Goal: Information Seeking & Learning: Check status

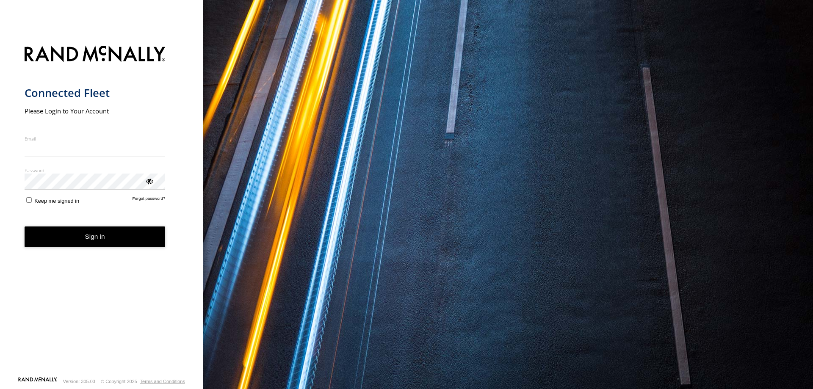
drag, startPoint x: 0, startPoint y: 0, endPoint x: 77, endPoint y: 156, distance: 174.1
click at [77, 156] on input "Email" at bounding box center [95, 149] width 141 height 15
type input "**********"
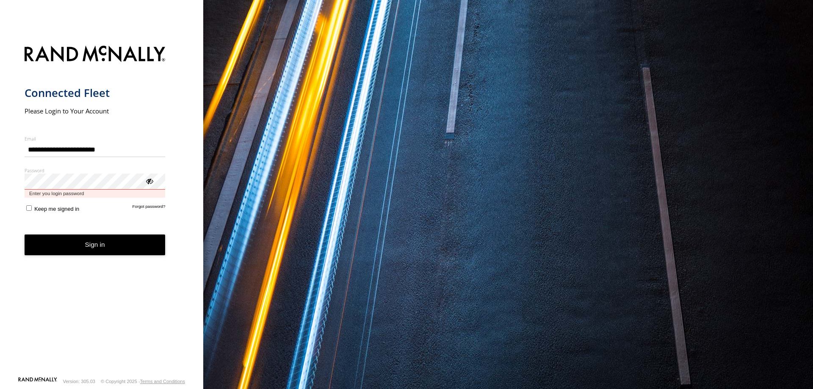
click at [25, 235] on button "Sign in" at bounding box center [95, 245] width 141 height 21
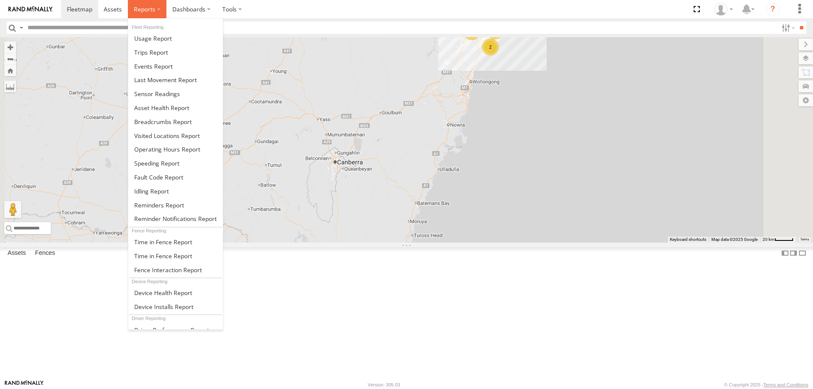
click at [150, 4] on label at bounding box center [147, 9] width 39 height 18
click at [160, 53] on span at bounding box center [151, 52] width 34 height 8
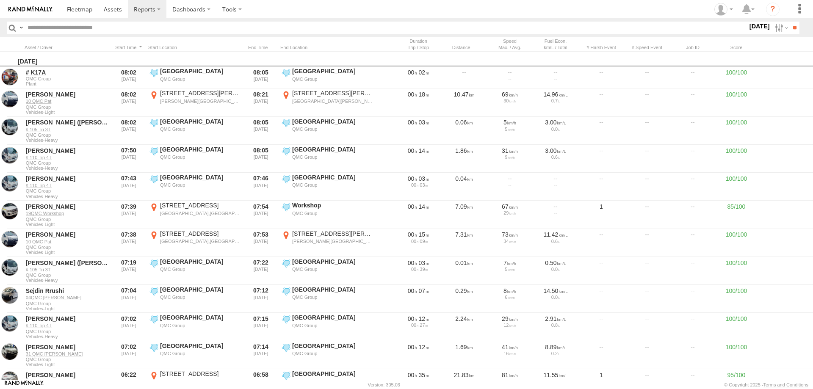
click at [86, 31] on input "text" at bounding box center [385, 28] width 723 height 12
drag, startPoint x: 775, startPoint y: 25, endPoint x: 775, endPoint y: 60, distance: 34.7
click at [775, 27] on label at bounding box center [781, 28] width 18 height 12
click at [0, 0] on label at bounding box center [0, 0] width 0 height 0
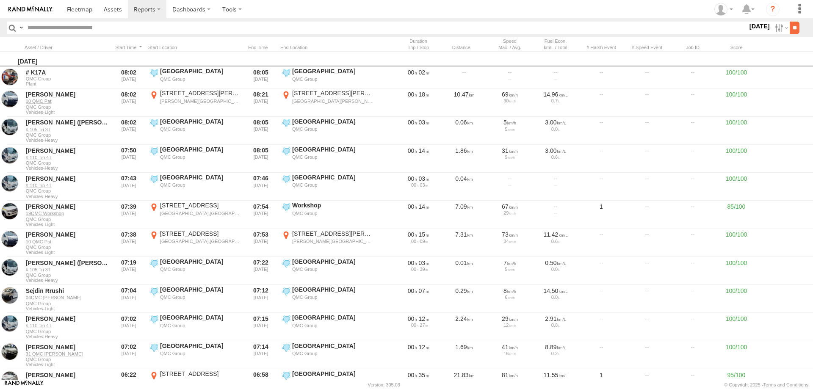
click at [790, 28] on input "**" at bounding box center [795, 28] width 10 height 12
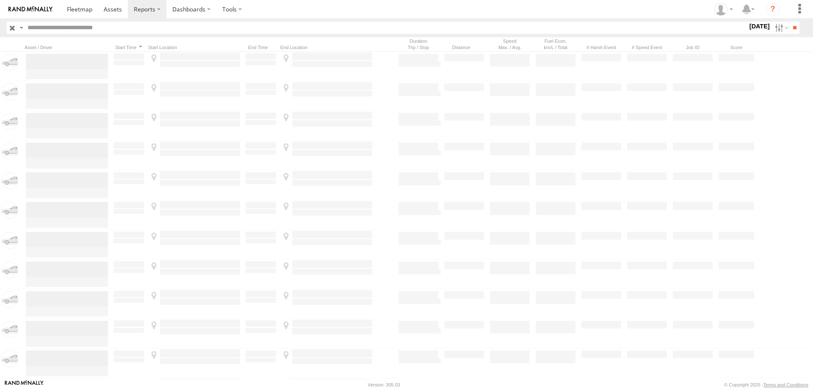
click at [137, 23] on input "text" at bounding box center [385, 28] width 723 height 12
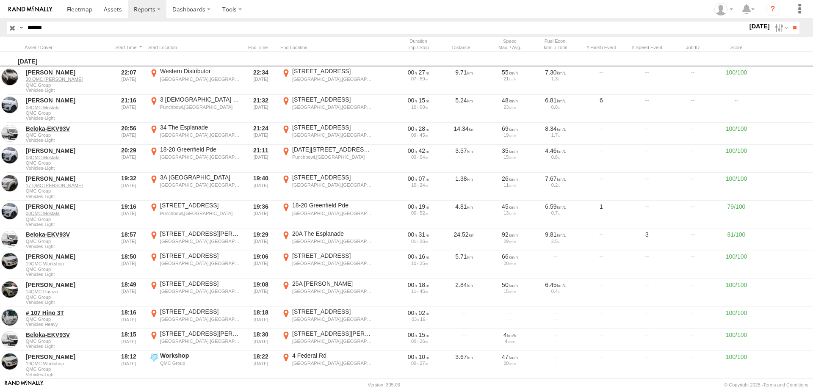
click at [790, 22] on input "**" at bounding box center [795, 28] width 10 height 12
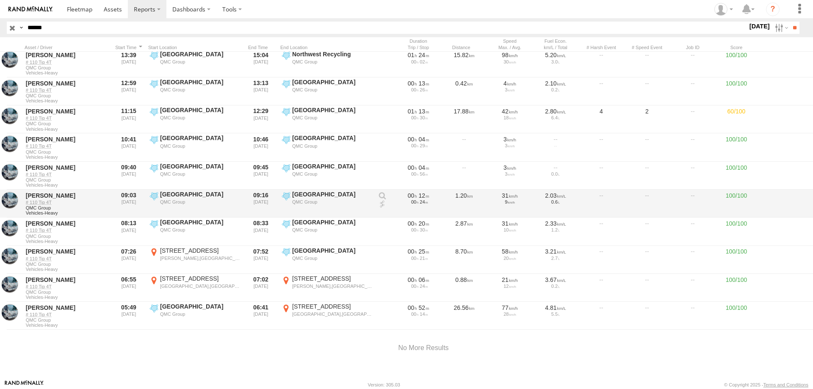
scroll to position [48, 0]
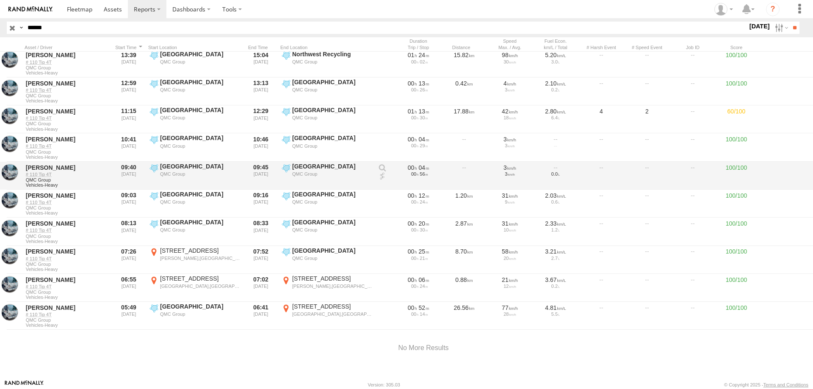
click at [193, 173] on div "QMC Group" at bounding box center [200, 174] width 80 height 6
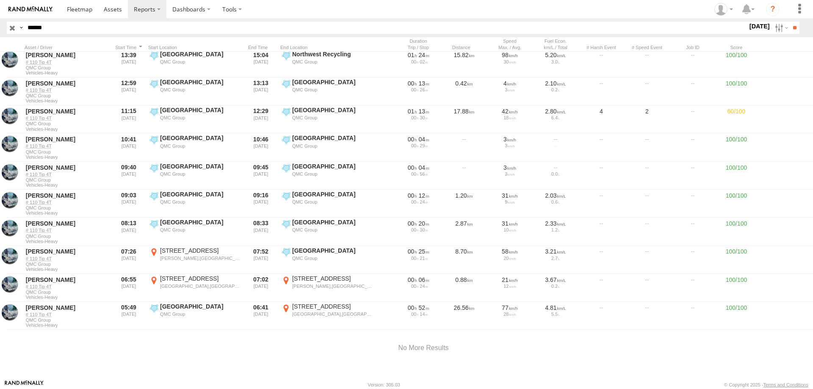
click at [0, 0] on label "×" at bounding box center [0, 0] width 0 height 0
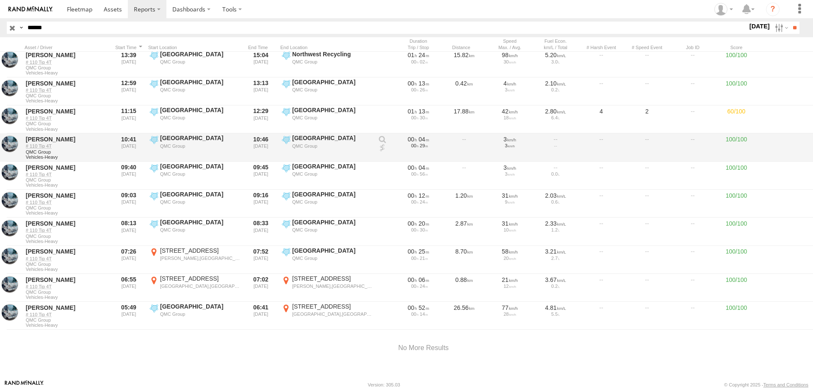
click at [284, 143] on label "Hyde Park QMC Group -33.872 151.21179" at bounding box center [326, 147] width 93 height 26
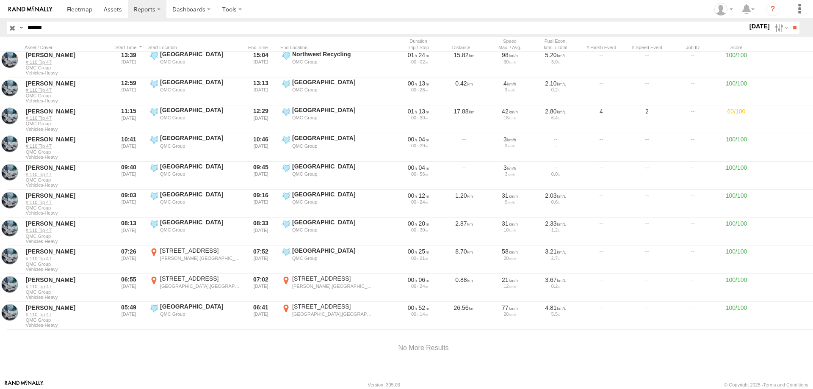
click at [0, 0] on label "×" at bounding box center [0, 0] width 0 height 0
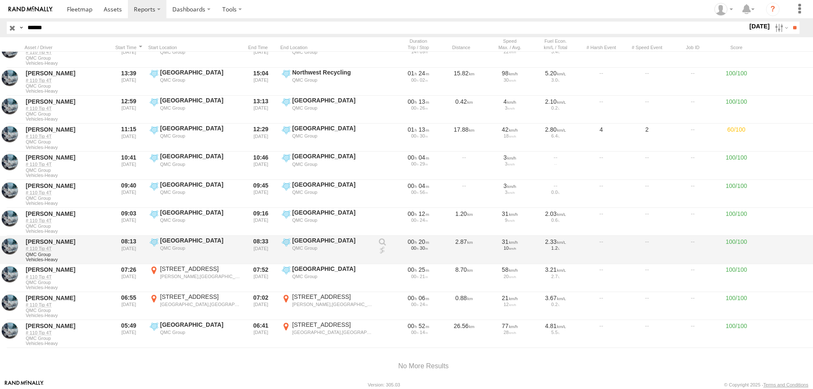
scroll to position [42, 0]
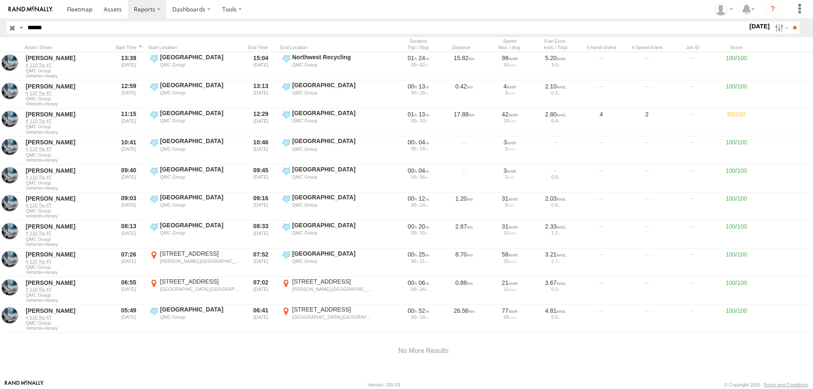
click at [287, 254] on label "Hyde Park QMC Group -33.87024 151.21197" at bounding box center [326, 263] width 93 height 26
click at [0, 0] on label "×" at bounding box center [0, 0] width 0 height 0
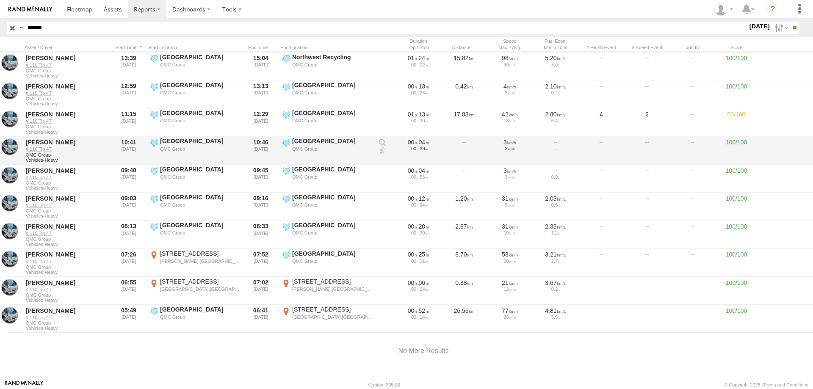
click at [310, 142] on div "[GEOGRAPHIC_DATA]" at bounding box center [332, 141] width 80 height 8
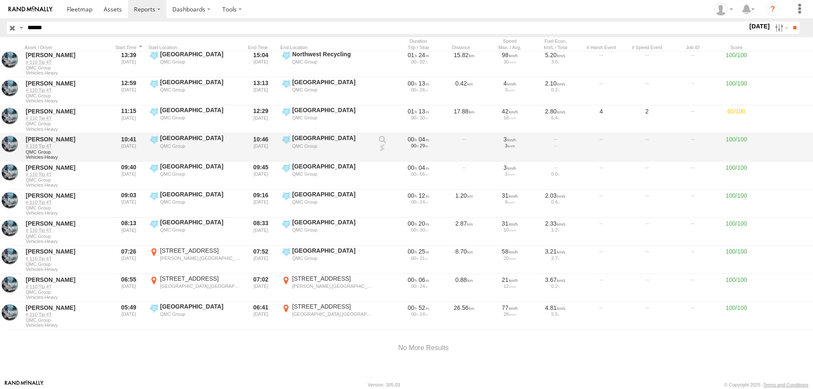
scroll to position [48, 0]
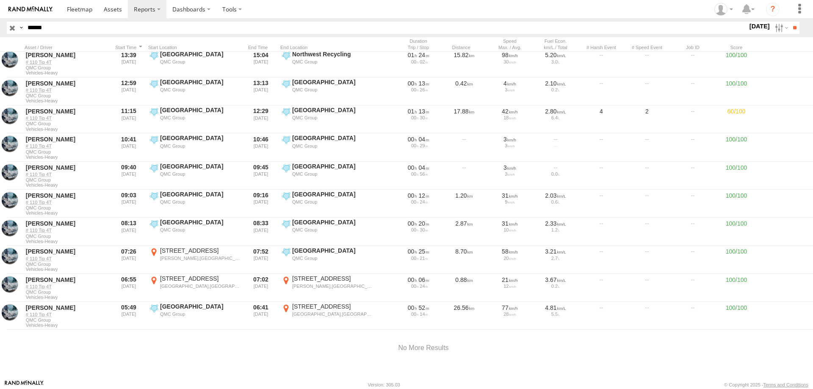
click at [0, 0] on label "×" at bounding box center [0, 0] width 0 height 0
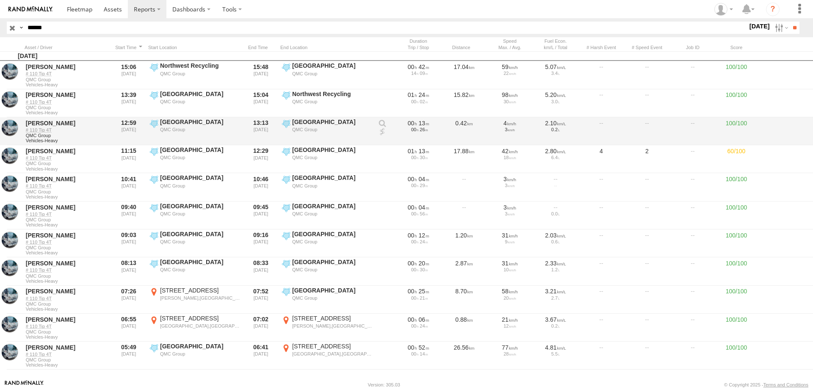
scroll to position [0, 0]
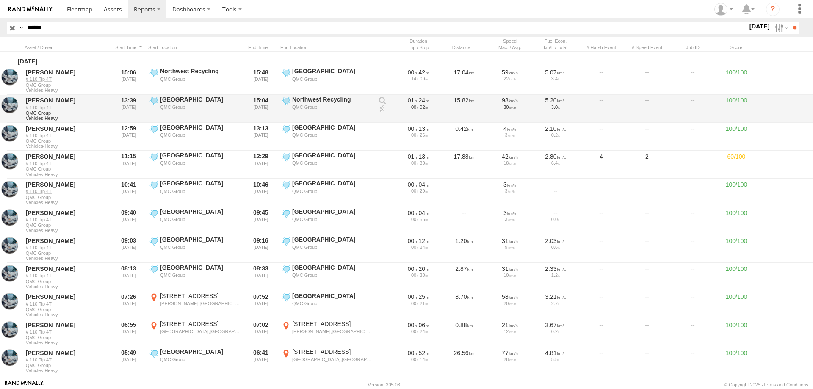
click at [177, 108] on div "QMC Group" at bounding box center [200, 107] width 80 height 6
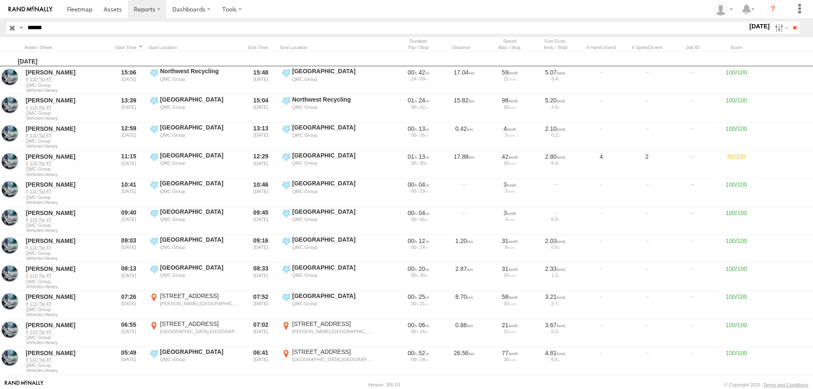
click at [0, 0] on label at bounding box center [0, 0] width 0 height 0
click at [775, 27] on label at bounding box center [781, 28] width 18 height 12
click at [0, 0] on label at bounding box center [0, 0] width 0 height 0
click at [794, 23] on input "**" at bounding box center [795, 28] width 10 height 12
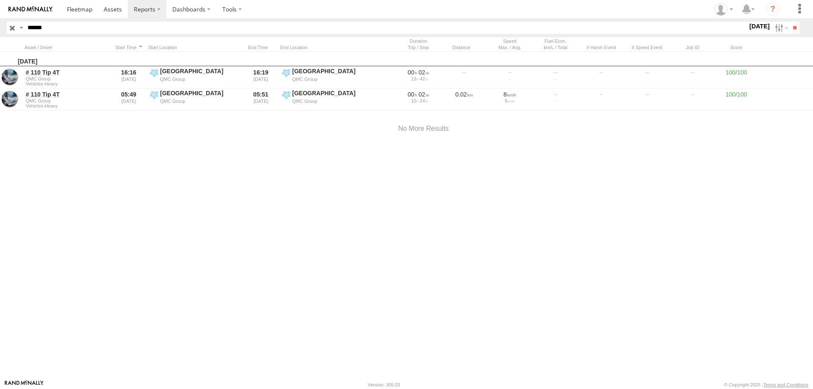
click at [70, 28] on input "******" at bounding box center [385, 28] width 723 height 12
drag, startPoint x: 70, startPoint y: 28, endPoint x: 13, endPoint y: 28, distance: 57.6
click at [13, 28] on div "Search Query Asset ID Asset Label Registration Manufacturer Model VIN Job ID Dr…" at bounding box center [398, 28] width 783 height 12
click at [790, 22] on input "**" at bounding box center [795, 28] width 10 height 12
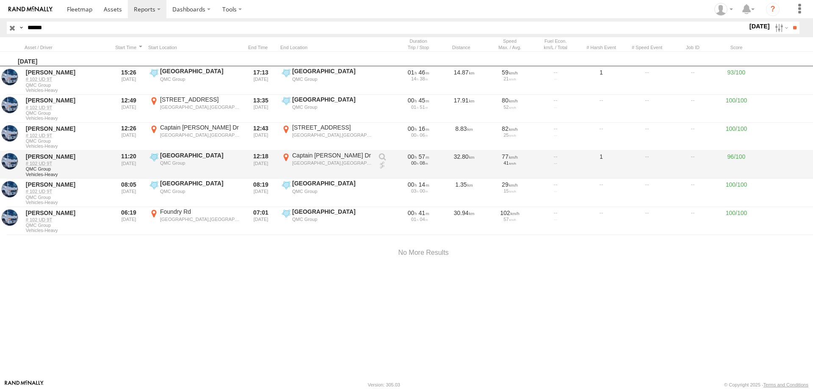
click at [210, 169] on label "Hyde Park QMC Group -33.87556 151.21238" at bounding box center [194, 165] width 93 height 26
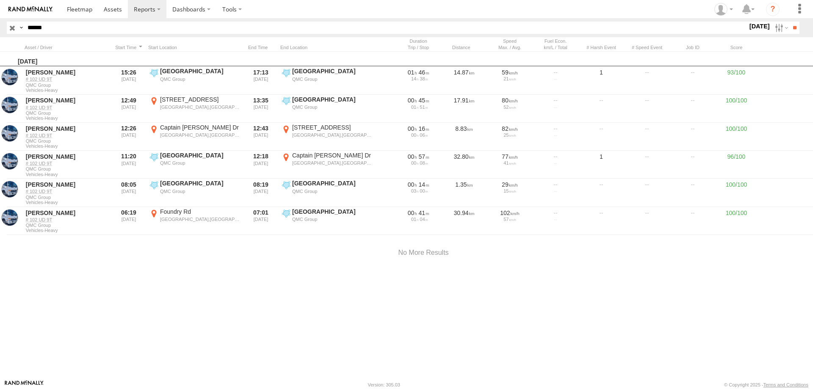
click at [0, 0] on label at bounding box center [0, 0] width 0 height 0
click at [775, 29] on label at bounding box center [781, 28] width 18 height 12
click at [0, 0] on label at bounding box center [0, 0] width 0 height 0
click at [790, 31] on input "**" at bounding box center [795, 28] width 10 height 12
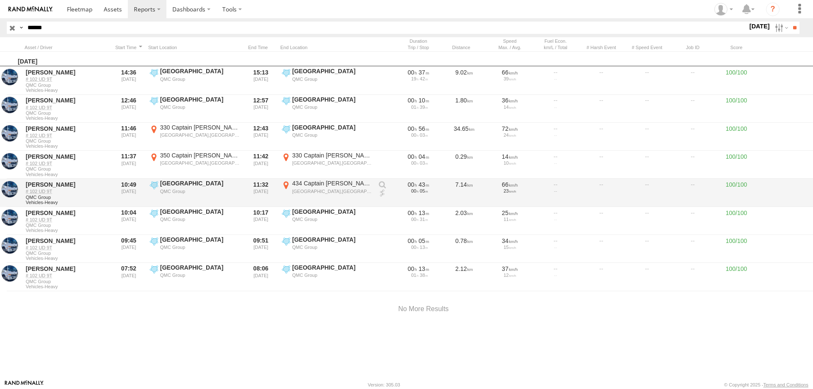
click at [177, 190] on div "QMC Group" at bounding box center [200, 191] width 80 height 6
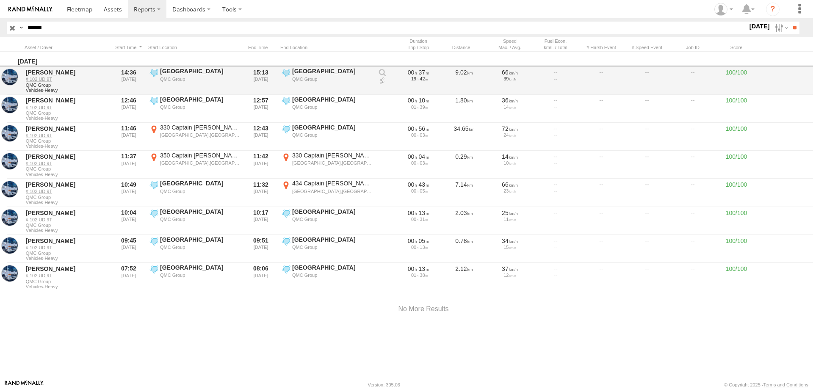
drag, startPoint x: 761, startPoint y: 85, endPoint x: 762, endPoint y: 79, distance: 6.1
click at [0, 0] on label "×" at bounding box center [0, 0] width 0 height 0
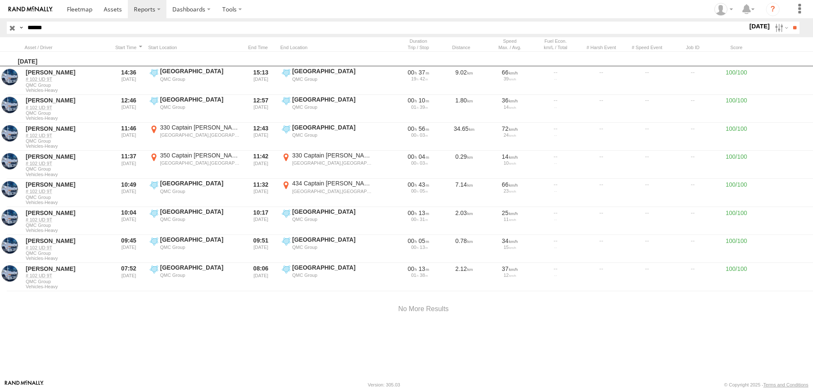
click at [765, 30] on label "29 Jul 25" at bounding box center [760, 26] width 24 height 9
click at [0, 0] on label at bounding box center [0, 0] width 0 height 0
click at [792, 28] on input "**" at bounding box center [795, 28] width 10 height 12
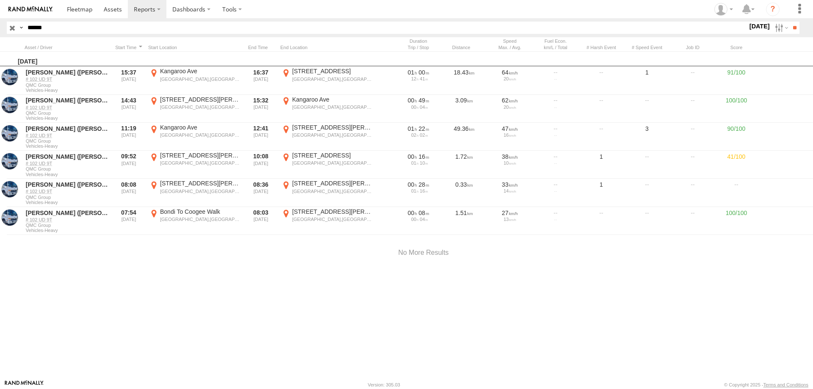
click at [39, 29] on input "******" at bounding box center [385, 28] width 723 height 12
click at [790, 22] on input "**" at bounding box center [795, 28] width 10 height 12
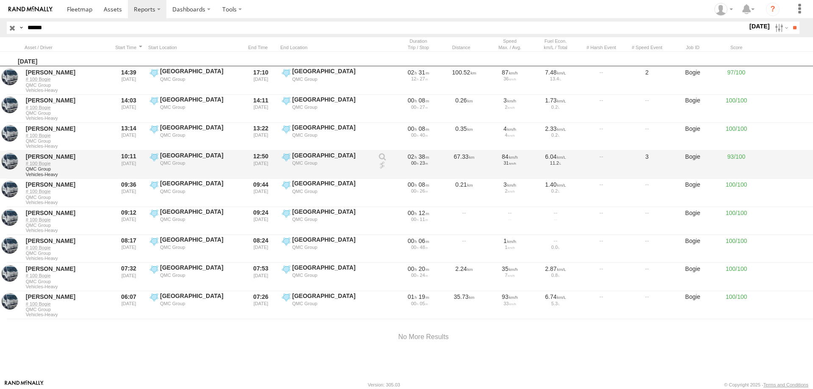
click at [173, 177] on div at bounding box center [477, 177] width 740 height 3
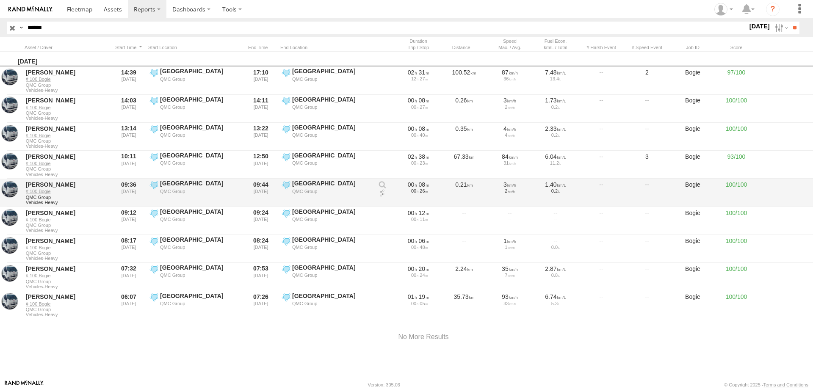
click at [173, 184] on div "[GEOGRAPHIC_DATA]" at bounding box center [200, 184] width 80 height 8
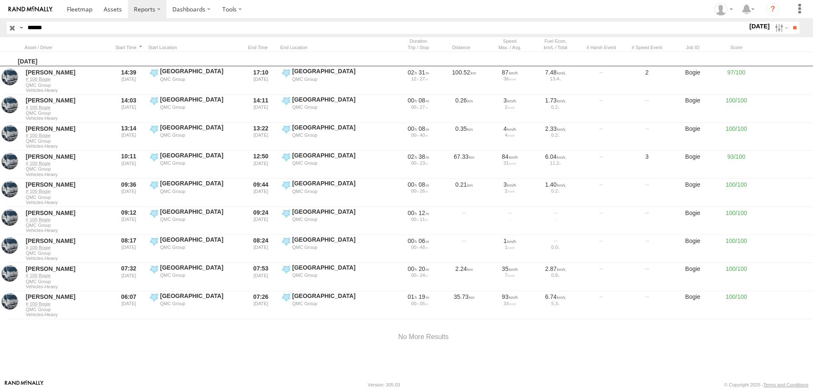
click at [0, 0] on label at bounding box center [0, 0] width 0 height 0
drag, startPoint x: 772, startPoint y: 31, endPoint x: 767, endPoint y: 33, distance: 5.4
click at [772, 31] on label at bounding box center [781, 28] width 18 height 12
click at [0, 0] on label at bounding box center [0, 0] width 0 height 0
click at [790, 24] on input "**" at bounding box center [795, 28] width 10 height 12
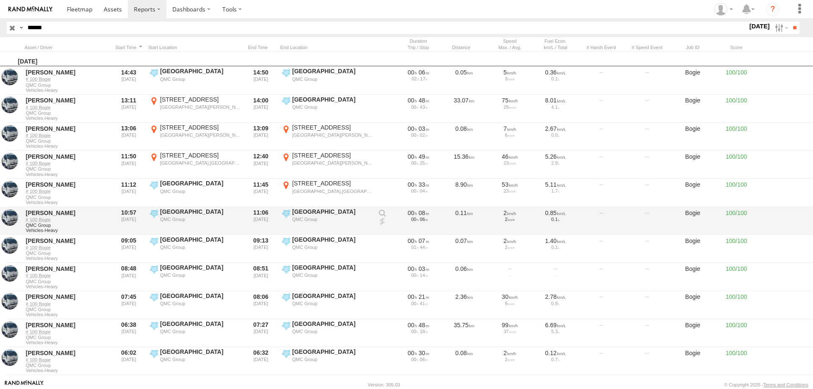
click at [152, 221] on label "Hyde Park QMC Group -33.8748 151.21086" at bounding box center [194, 221] width 93 height 26
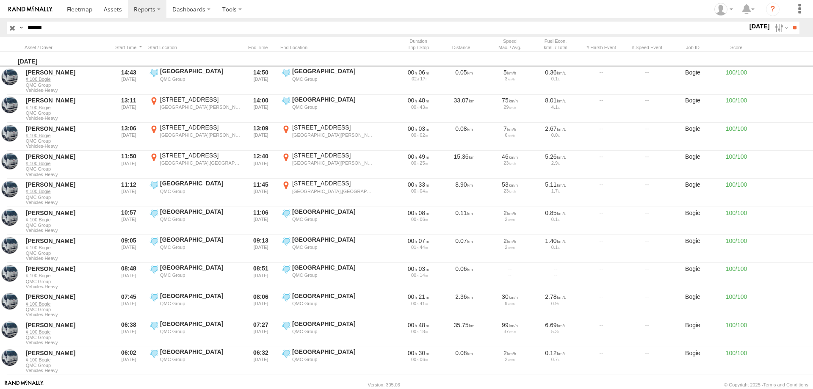
click at [0, 0] on label at bounding box center [0, 0] width 0 height 0
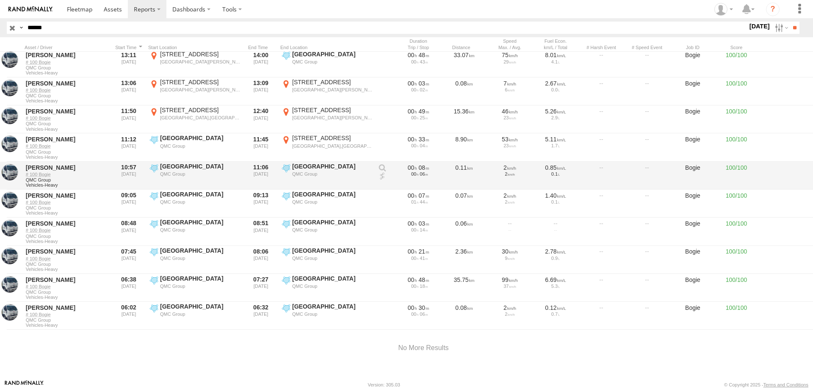
scroll to position [48, 0]
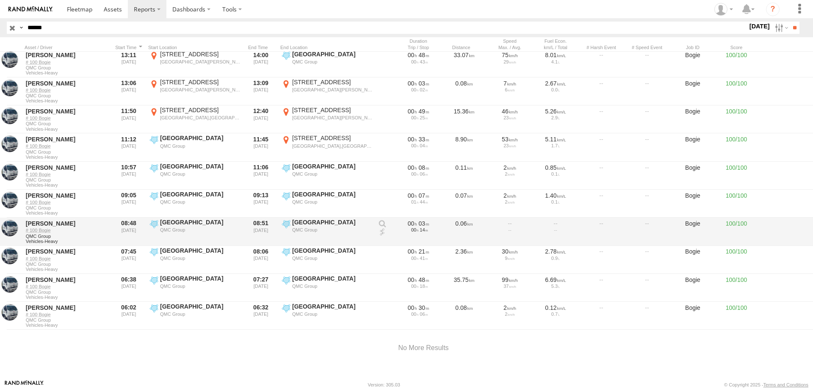
click at [174, 229] on div "QMC Group" at bounding box center [200, 230] width 80 height 6
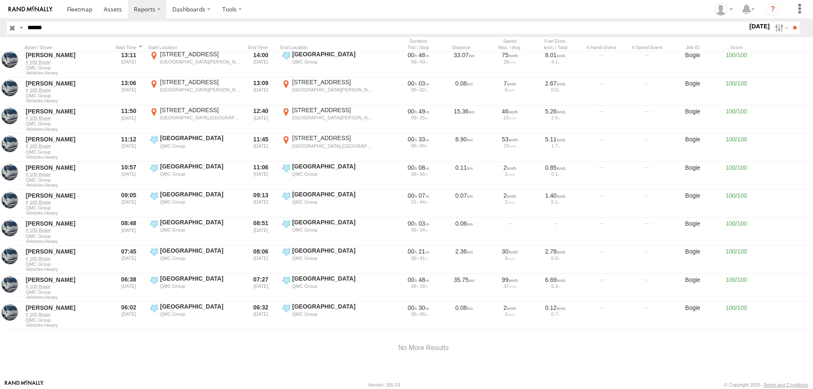
click at [0, 0] on label at bounding box center [0, 0] width 0 height 0
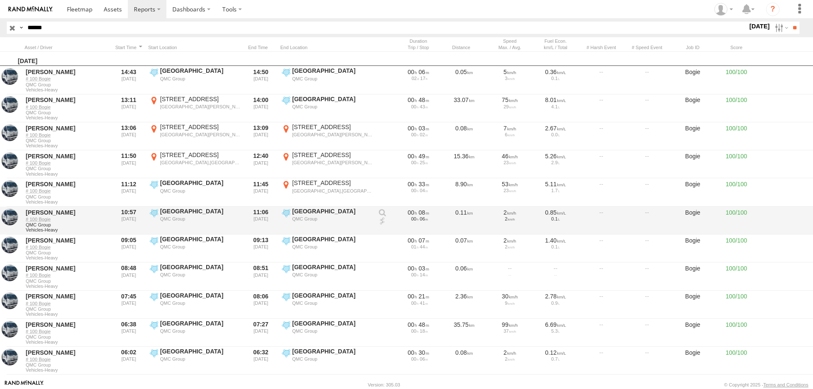
scroll to position [0, 0]
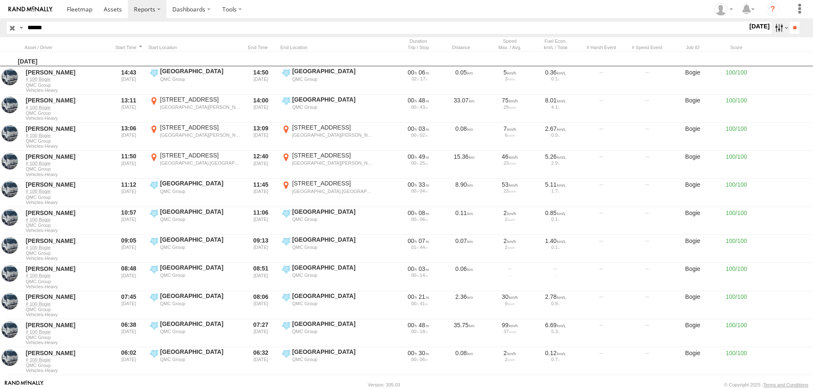
click at [778, 27] on label at bounding box center [781, 28] width 18 height 12
click at [0, 0] on label at bounding box center [0, 0] width 0 height 0
click at [790, 27] on input "**" at bounding box center [795, 28] width 10 height 12
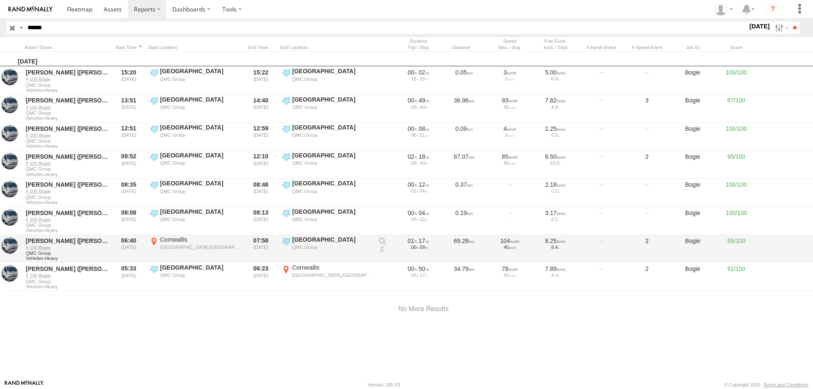
click at [191, 256] on label "Cornwallis Cornwallis,NSW -33.56904 150.77237" at bounding box center [194, 249] width 93 height 26
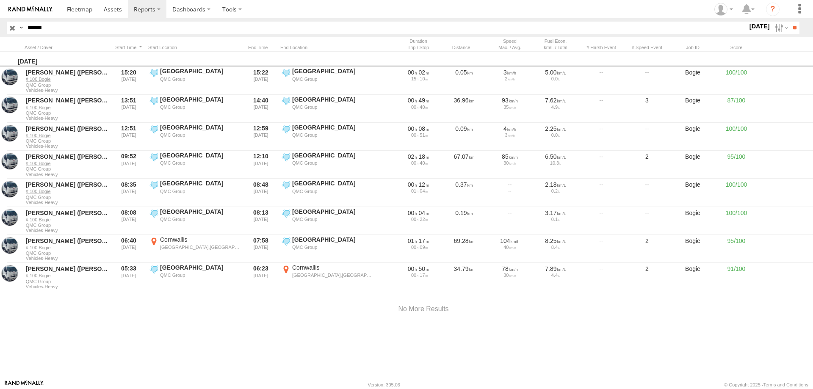
drag, startPoint x: 387, startPoint y: 138, endPoint x: 328, endPoint y: 236, distance: 113.8
click at [0, 0] on div at bounding box center [0, 0] width 0 height 0
drag, startPoint x: 300, startPoint y: 182, endPoint x: 211, endPoint y: 242, distance: 107.6
click at [0, 0] on div at bounding box center [0, 0] width 0 height 0
drag, startPoint x: 276, startPoint y: 242, endPoint x: 268, endPoint y: 209, distance: 33.9
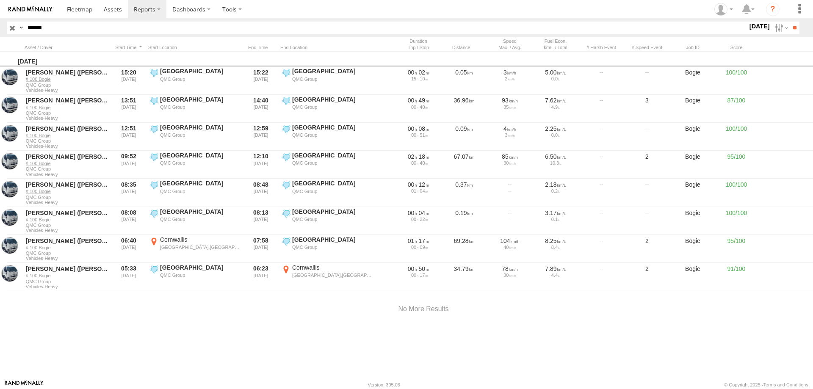
click at [0, 0] on div at bounding box center [0, 0] width 0 height 0
click at [0, 0] on label at bounding box center [0, 0] width 0 height 0
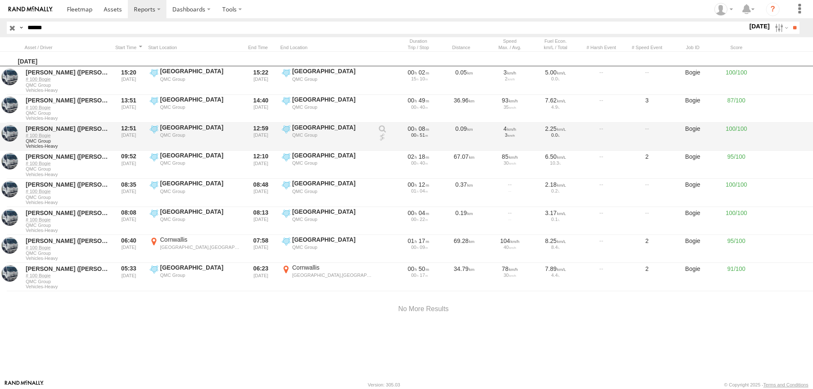
click at [87, 130] on div "[PERSON_NAME] ([PERSON_NAME]) [PERSON_NAME]" at bounding box center [67, 129] width 82 height 8
click at [166, 132] on div "QMC Group" at bounding box center [200, 135] width 80 height 6
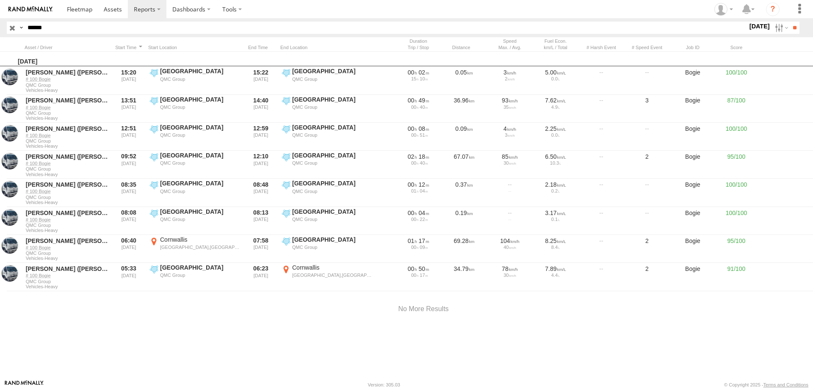
click at [0, 0] on label at bounding box center [0, 0] width 0 height 0
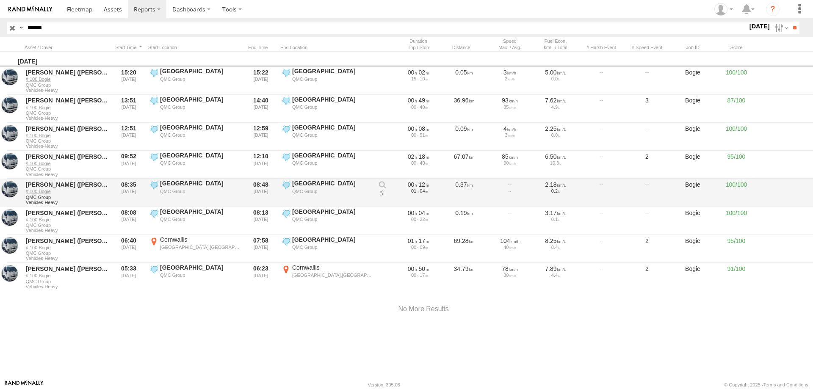
click at [188, 182] on div "[GEOGRAPHIC_DATA]" at bounding box center [200, 184] width 80 height 8
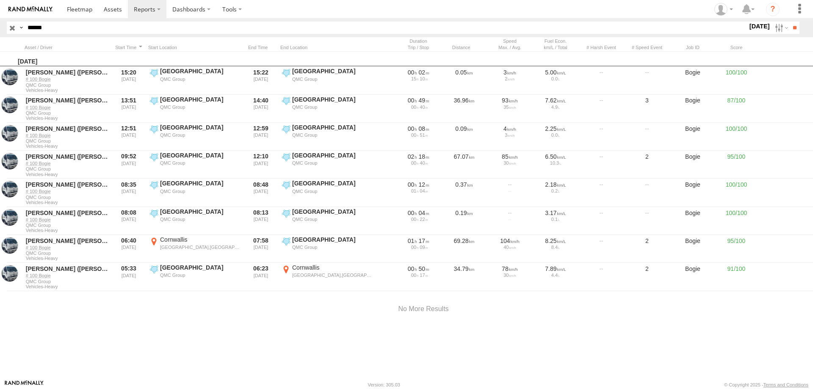
click at [0, 0] on label at bounding box center [0, 0] width 0 height 0
click at [37, 28] on input "******" at bounding box center [385, 28] width 723 height 12
type input "******"
click at [790, 22] on input "**" at bounding box center [795, 28] width 10 height 12
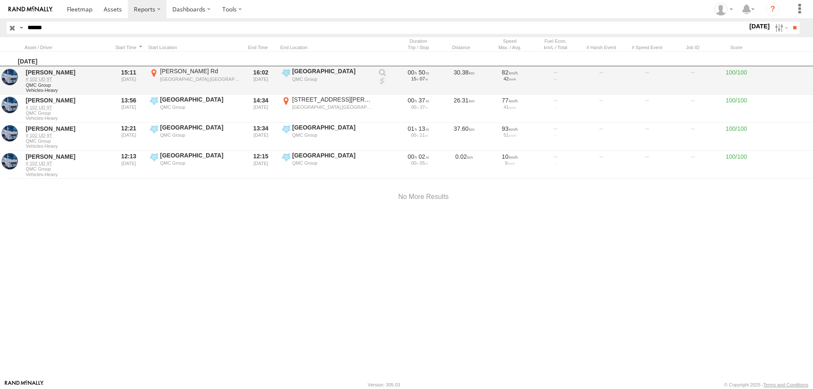
click at [181, 82] on div "[GEOGRAPHIC_DATA],[GEOGRAPHIC_DATA]" at bounding box center [200, 79] width 80 height 6
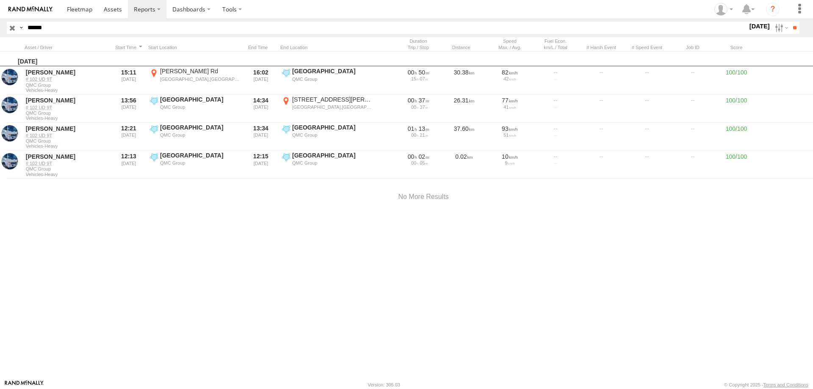
click at [0, 0] on label at bounding box center [0, 0] width 0 height 0
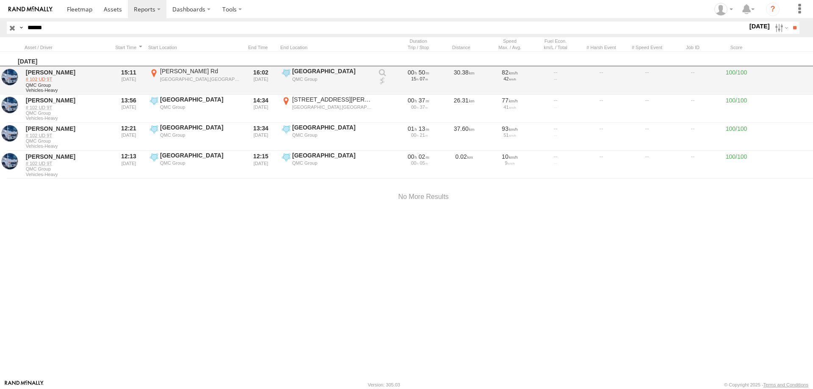
click at [62, 80] on link "# 102 UD 9T" at bounding box center [67, 79] width 82 height 6
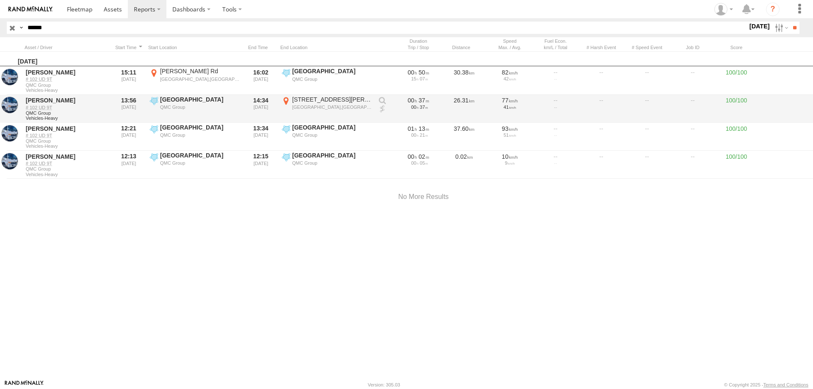
click at [194, 111] on label "Hyde Park QMC Group -33.87628 151.21229" at bounding box center [194, 109] width 93 height 26
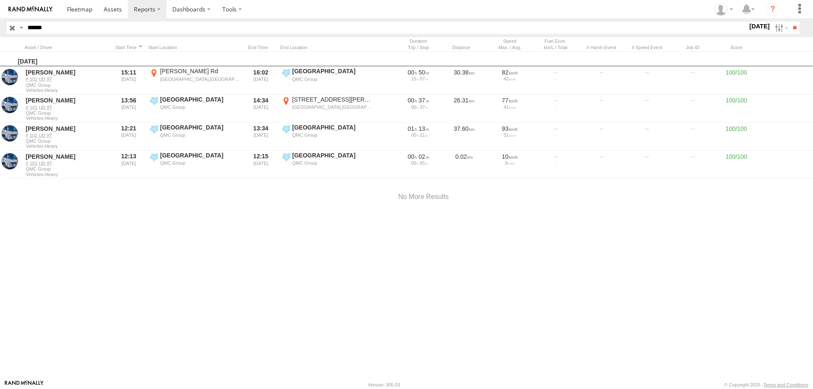
click at [0, 0] on label at bounding box center [0, 0] width 0 height 0
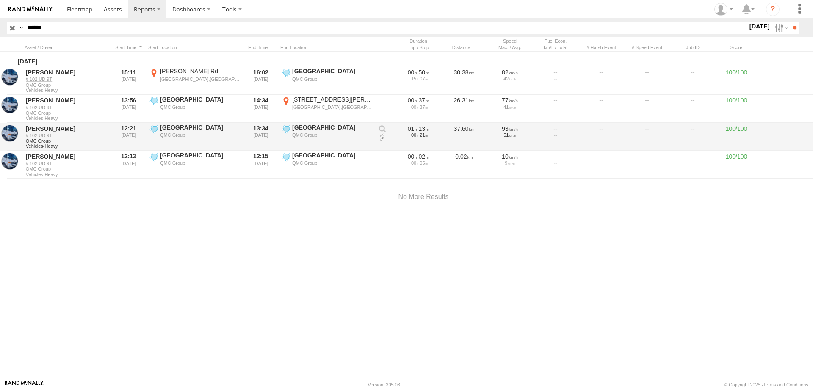
click at [294, 133] on div "QMC Group" at bounding box center [332, 135] width 80 height 6
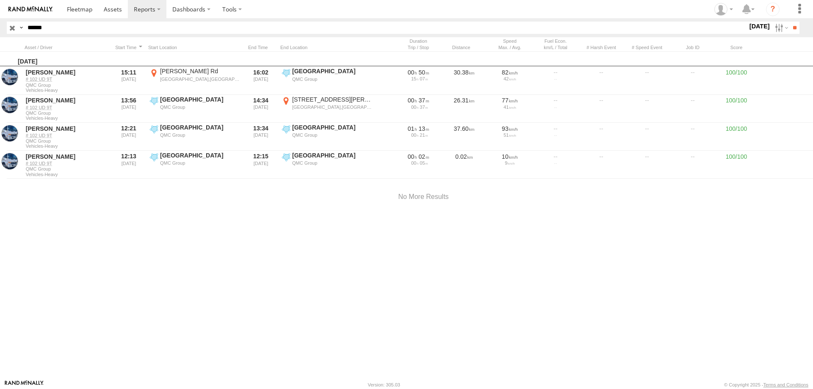
click at [0, 0] on label at bounding box center [0, 0] width 0 height 0
click at [37, 27] on input "******" at bounding box center [385, 28] width 723 height 12
click at [790, 22] on input "**" at bounding box center [795, 28] width 10 height 12
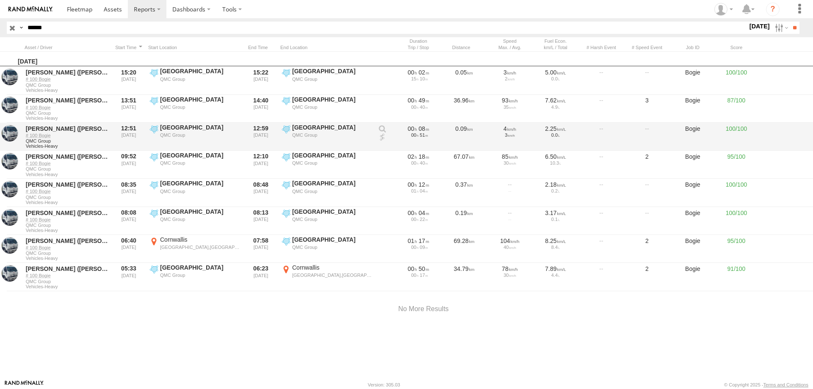
click at [188, 132] on label "Hyde Park QMC Group -33.87082 151.21184" at bounding box center [194, 137] width 93 height 26
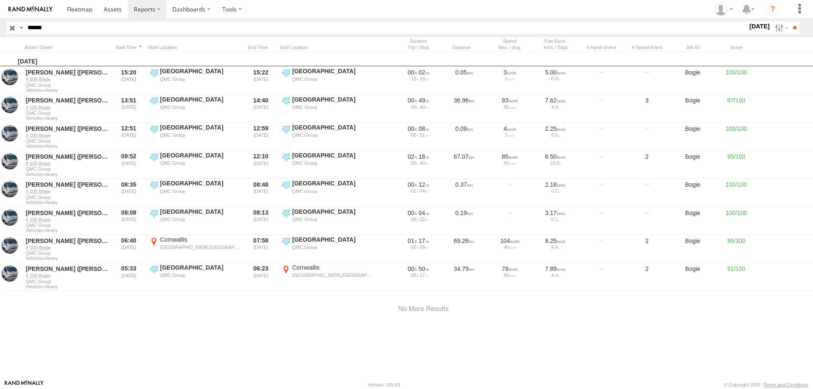
click at [0, 0] on label at bounding box center [0, 0] width 0 height 0
click at [760, 27] on label "[DATE]" at bounding box center [760, 26] width 24 height 9
click at [0, 0] on label at bounding box center [0, 0] width 0 height 0
click at [790, 28] on input "**" at bounding box center [795, 28] width 10 height 12
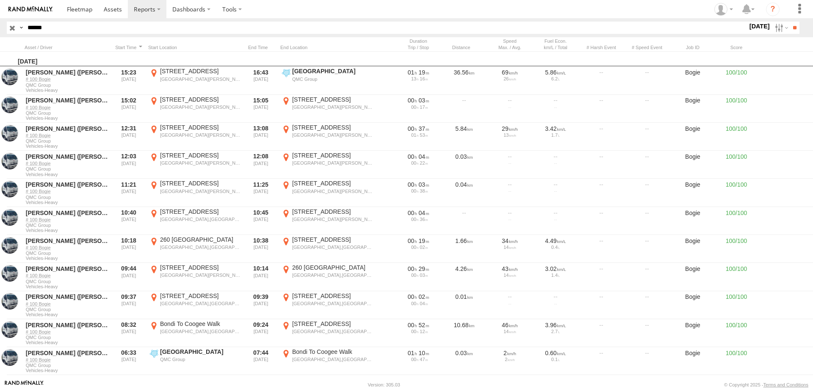
drag, startPoint x: 38, startPoint y: 26, endPoint x: 55, endPoint y: 22, distance: 17.9
click at [39, 26] on input "******" at bounding box center [385, 28] width 723 height 12
click at [790, 22] on input "**" at bounding box center [795, 28] width 10 height 12
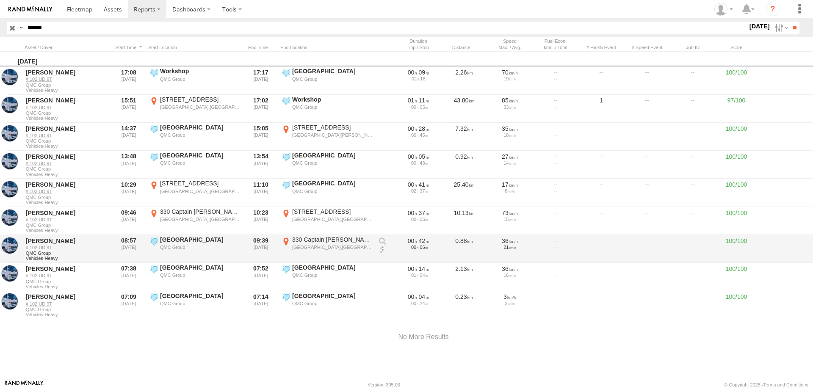
click at [194, 246] on div "QMC Group" at bounding box center [200, 247] width 80 height 6
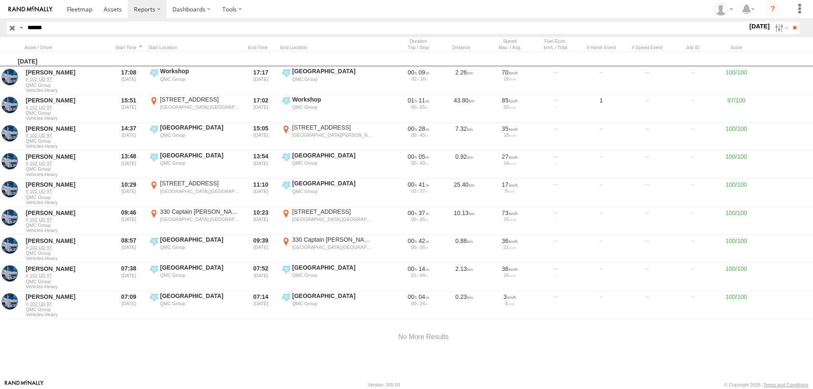
click at [0, 0] on label at bounding box center [0, 0] width 0 height 0
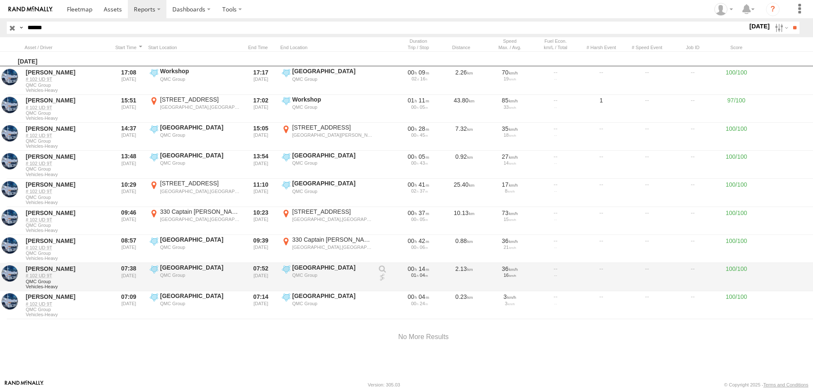
click at [178, 272] on div "QMC Group" at bounding box center [200, 275] width 80 height 6
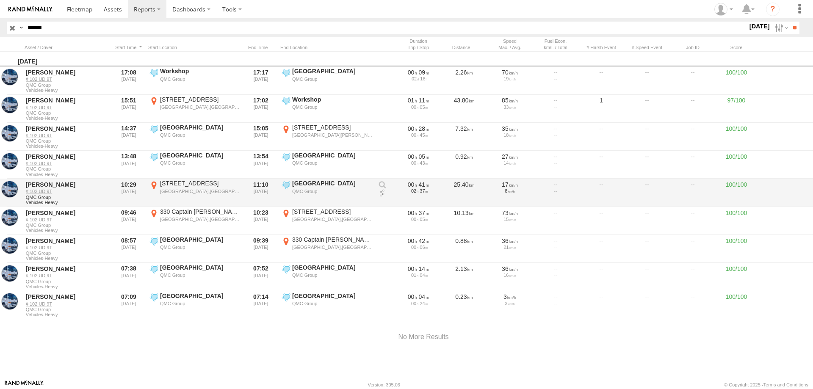
click at [0, 0] on label at bounding box center [0, 0] width 0 height 0
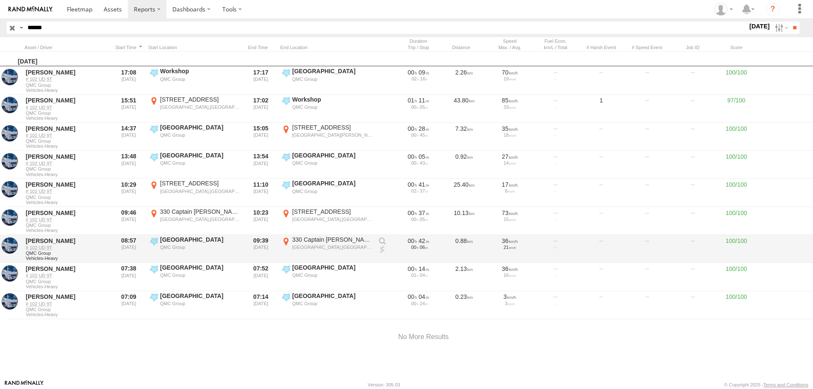
click at [171, 248] on div "QMC Group" at bounding box center [200, 247] width 80 height 6
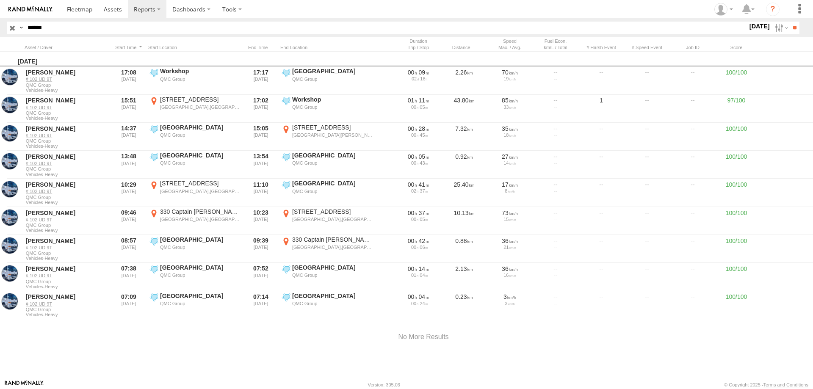
click at [0, 0] on label at bounding box center [0, 0] width 0 height 0
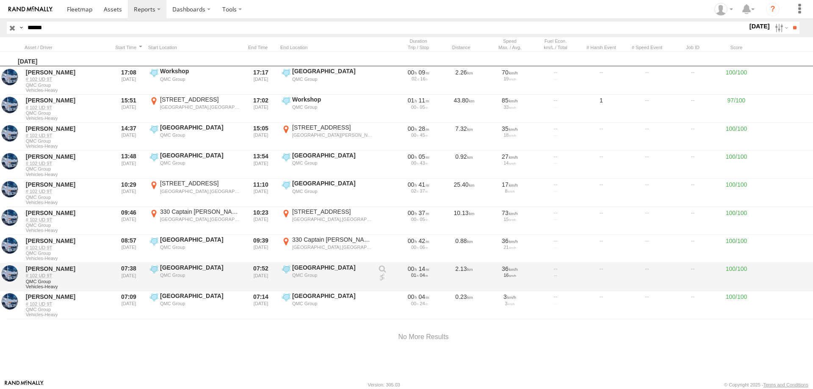
click at [299, 271] on div "[GEOGRAPHIC_DATA]" at bounding box center [332, 268] width 80 height 8
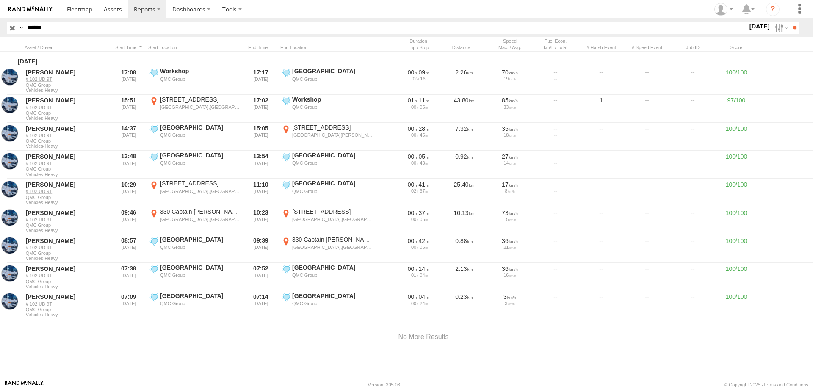
click at [0, 0] on label at bounding box center [0, 0] width 0 height 0
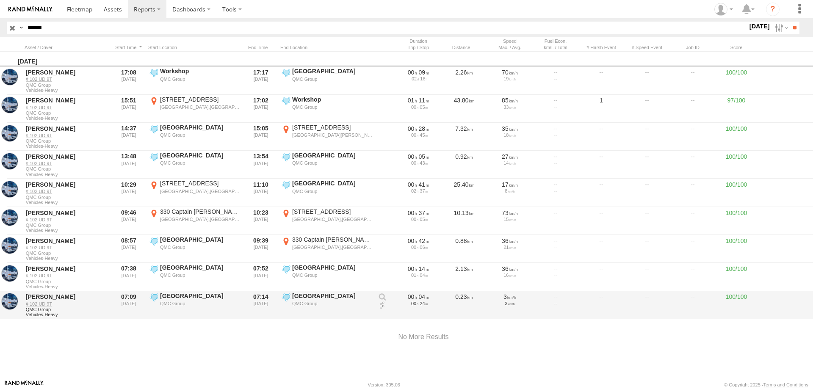
click at [204, 296] on div "[GEOGRAPHIC_DATA]" at bounding box center [200, 296] width 80 height 8
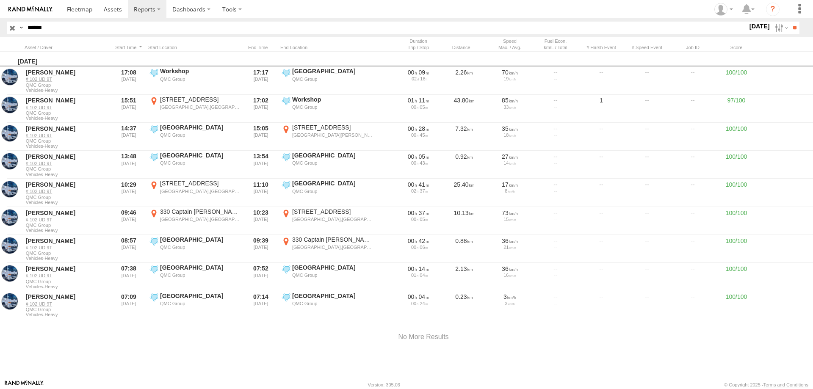
click at [0, 0] on label at bounding box center [0, 0] width 0 height 0
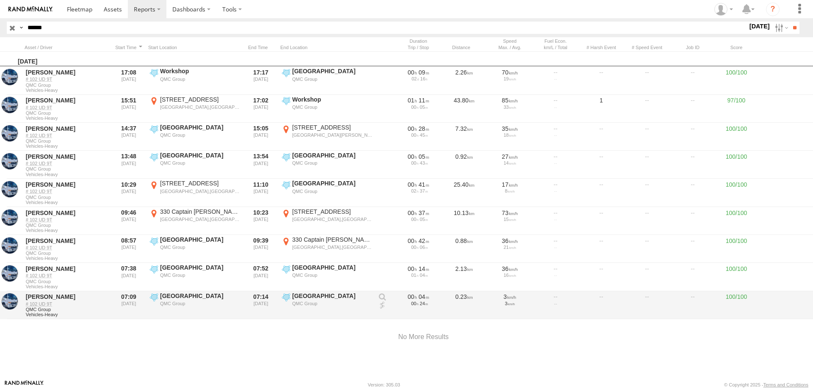
click at [280, 307] on label "Hyde Park QMC Group -33.87218 151.21158" at bounding box center [326, 305] width 93 height 26
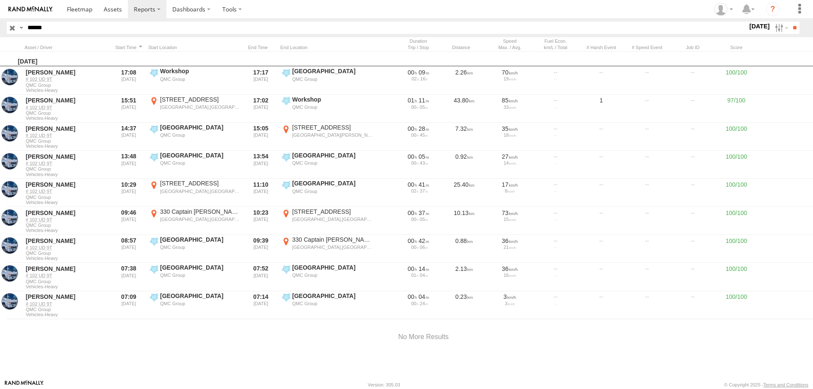
click at [0, 0] on label at bounding box center [0, 0] width 0 height 0
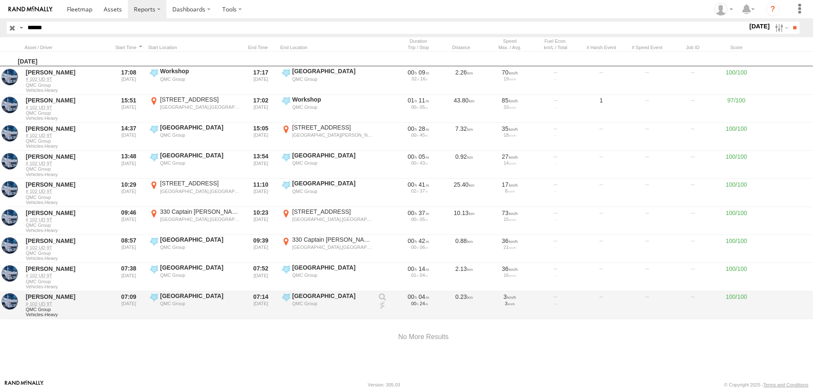
click at [185, 293] on div "[GEOGRAPHIC_DATA]" at bounding box center [200, 296] width 80 height 8
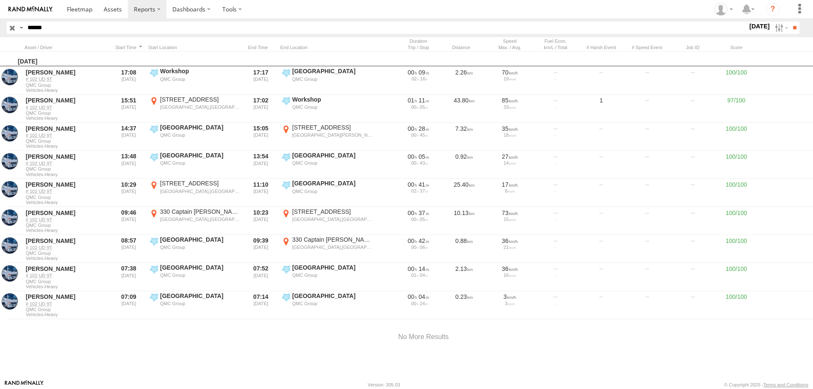
click at [0, 0] on label at bounding box center [0, 0] width 0 height 0
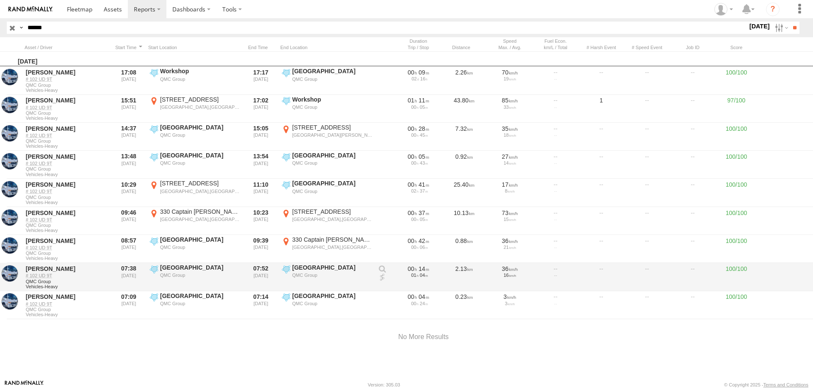
click at [293, 268] on div "[GEOGRAPHIC_DATA]" at bounding box center [332, 268] width 80 height 8
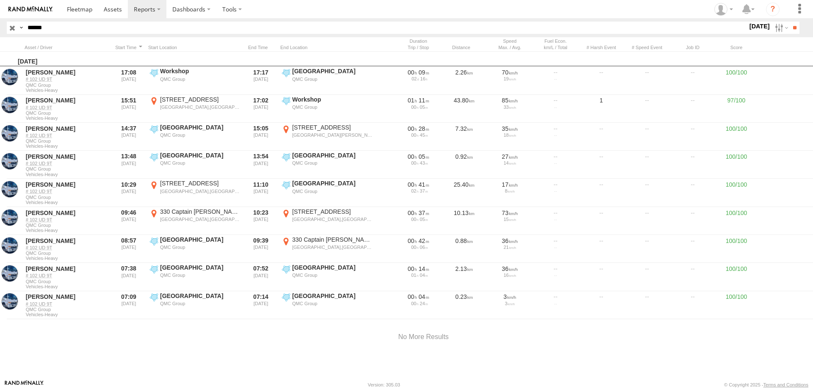
click at [0, 0] on label at bounding box center [0, 0] width 0 height 0
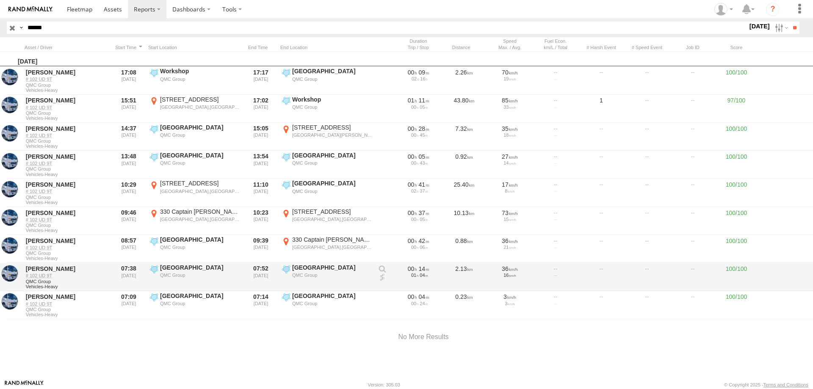
click at [185, 269] on div "[GEOGRAPHIC_DATA]" at bounding box center [200, 268] width 80 height 8
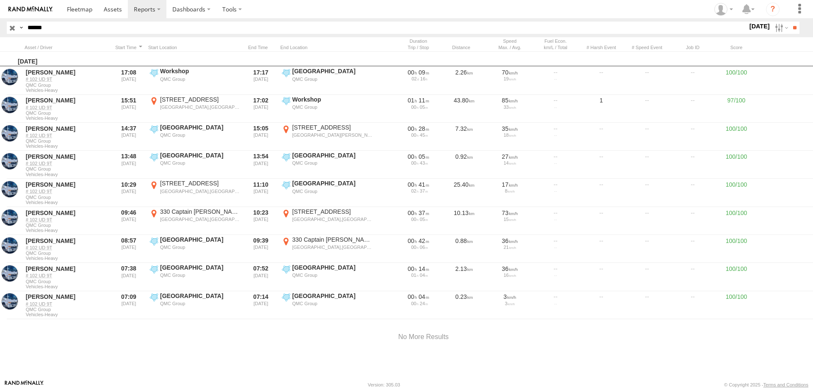
click at [0, 0] on label at bounding box center [0, 0] width 0 height 0
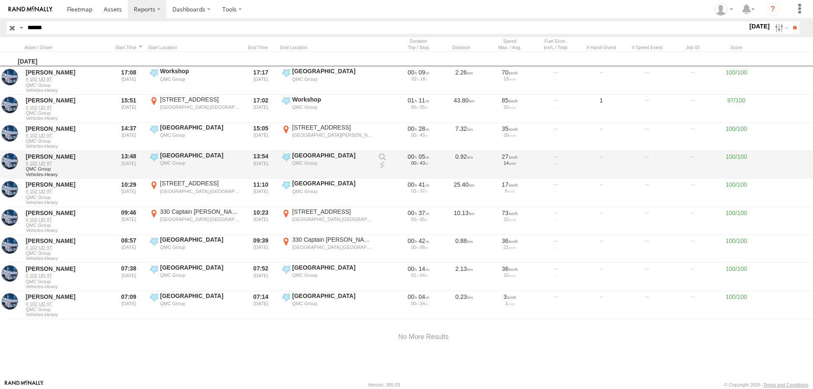
click at [186, 156] on div "[GEOGRAPHIC_DATA]" at bounding box center [200, 156] width 80 height 8
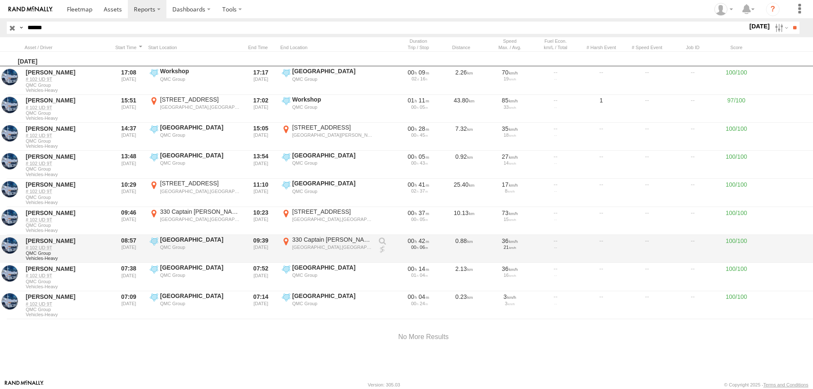
click at [0, 0] on label at bounding box center [0, 0] width 0 height 0
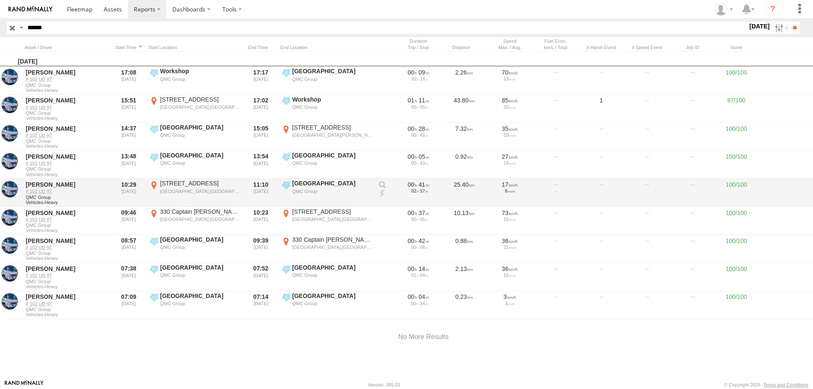
click at [318, 192] on div "QMC Group" at bounding box center [332, 191] width 80 height 6
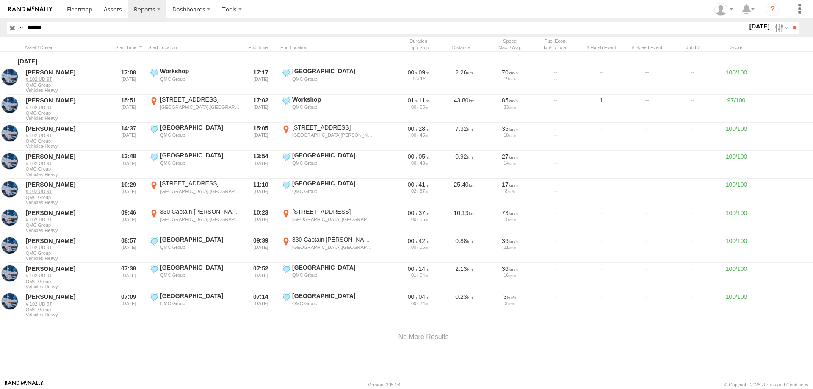
click at [0, 0] on label at bounding box center [0, 0] width 0 height 0
click at [772, 25] on label at bounding box center [781, 28] width 18 height 12
click at [0, 0] on label at bounding box center [0, 0] width 0 height 0
click at [794, 27] on input "**" at bounding box center [795, 28] width 10 height 12
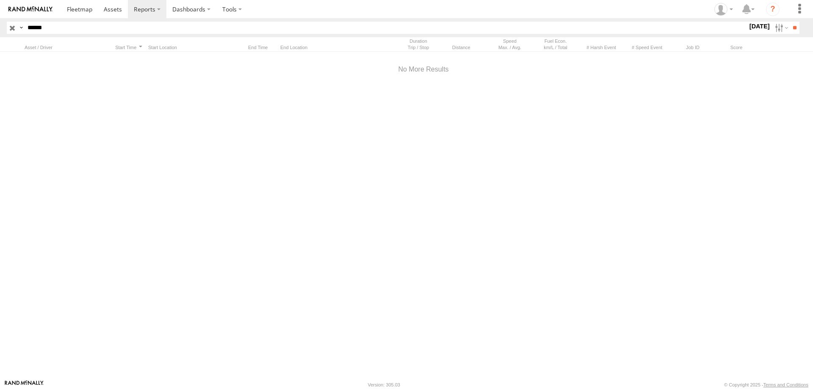
click at [36, 28] on input "******" at bounding box center [385, 28] width 723 height 12
click at [790, 22] on input "**" at bounding box center [795, 28] width 10 height 12
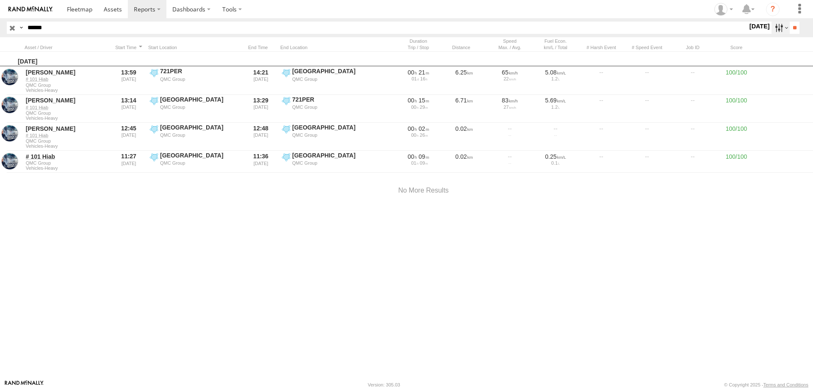
click at [777, 31] on label at bounding box center [781, 28] width 18 height 12
click at [0, 0] on label at bounding box center [0, 0] width 0 height 0
click at [795, 30] on input "**" at bounding box center [795, 28] width 10 height 12
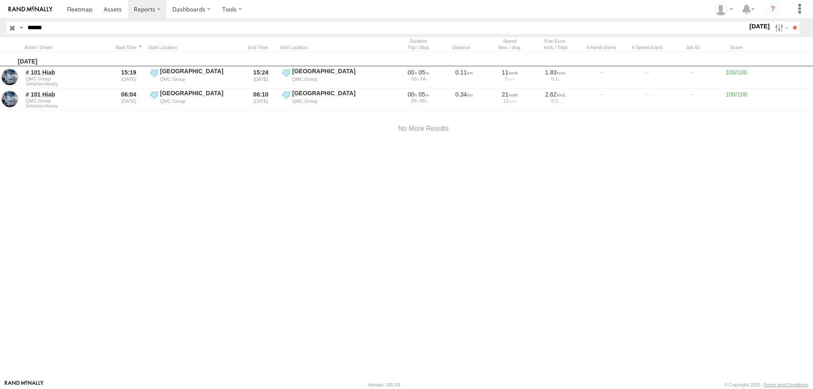
click at [39, 28] on input "******" at bounding box center [385, 28] width 723 height 12
click at [790, 22] on input "**" at bounding box center [795, 28] width 10 height 12
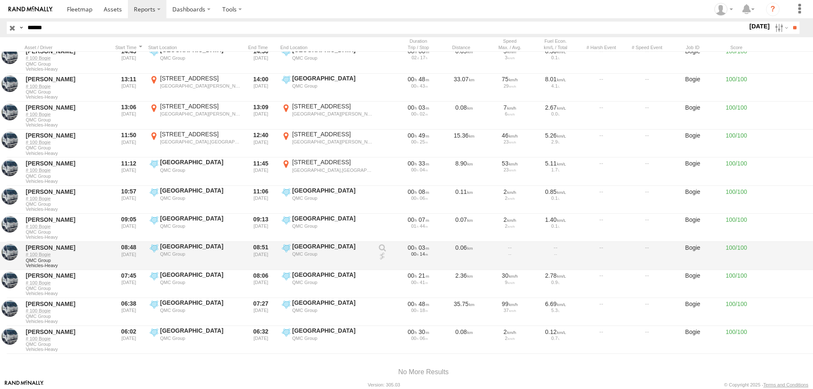
scroll to position [48, 0]
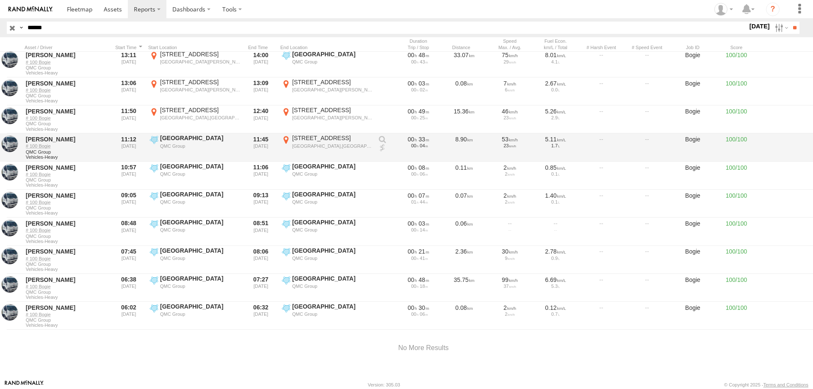
click at [168, 143] on div "QMC Group" at bounding box center [200, 146] width 80 height 6
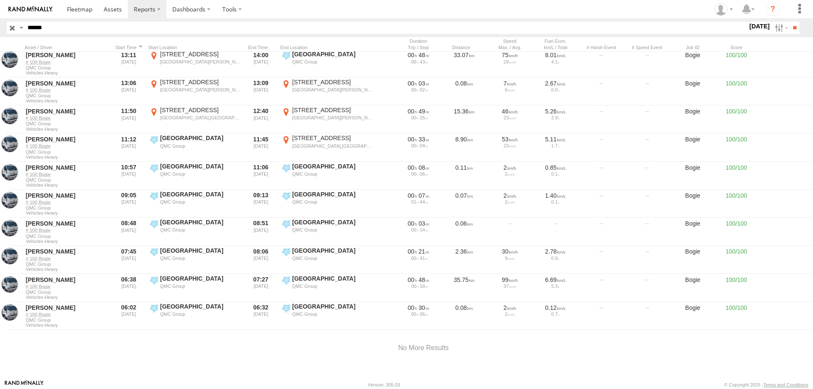
click at [0, 0] on label at bounding box center [0, 0] width 0 height 0
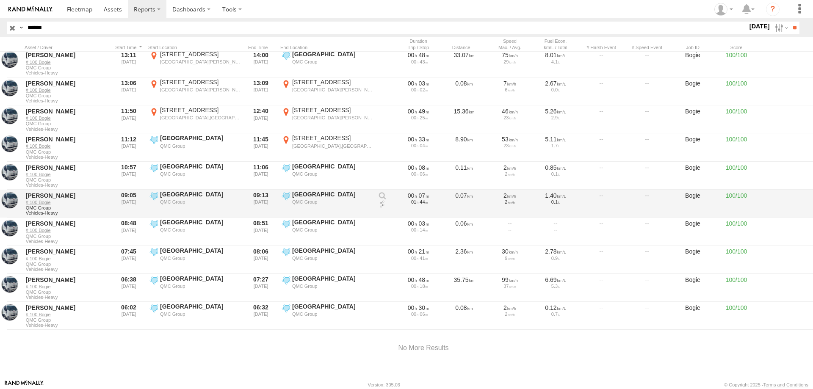
click at [174, 192] on div "[GEOGRAPHIC_DATA]" at bounding box center [200, 195] width 80 height 8
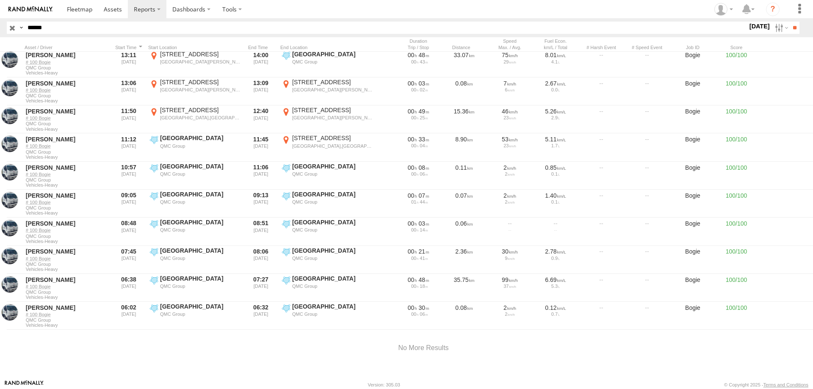
click at [0, 0] on label at bounding box center [0, 0] width 0 height 0
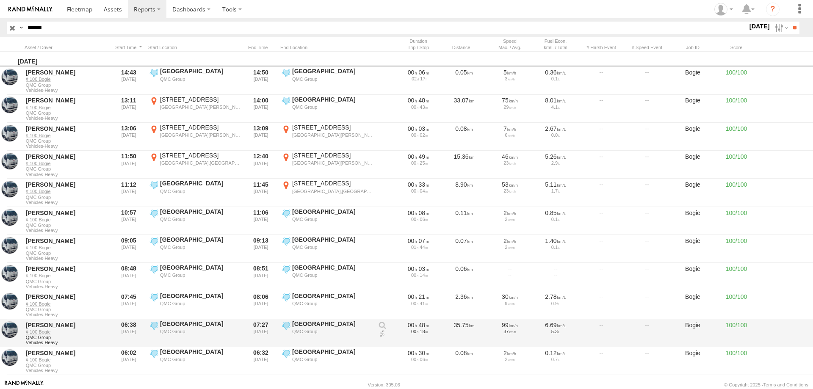
scroll to position [42, 0]
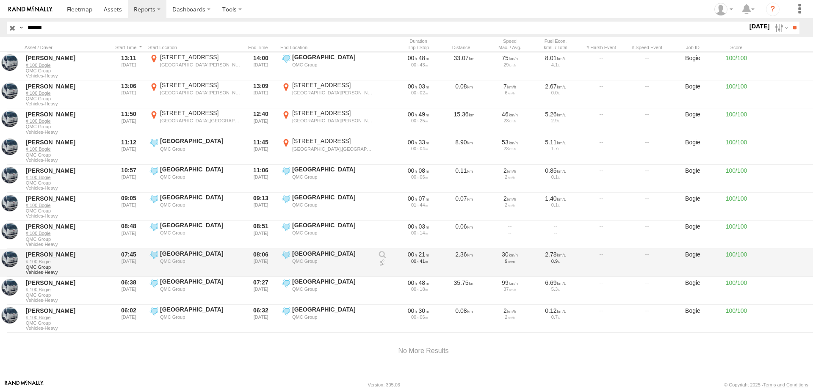
click at [180, 259] on div "QMC Group" at bounding box center [200, 261] width 80 height 6
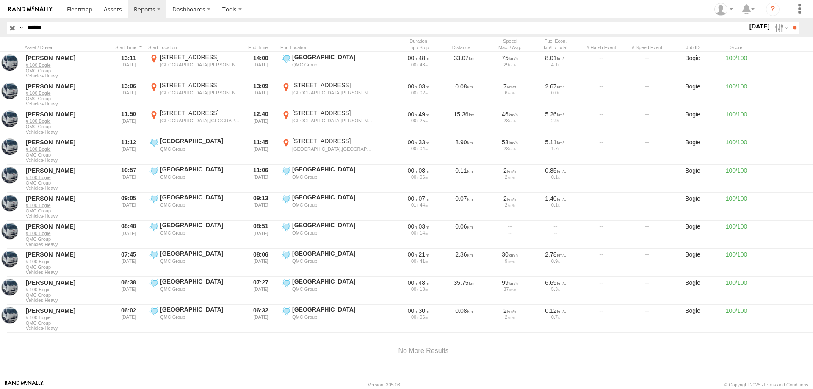
click at [0, 0] on label at bounding box center [0, 0] width 0 height 0
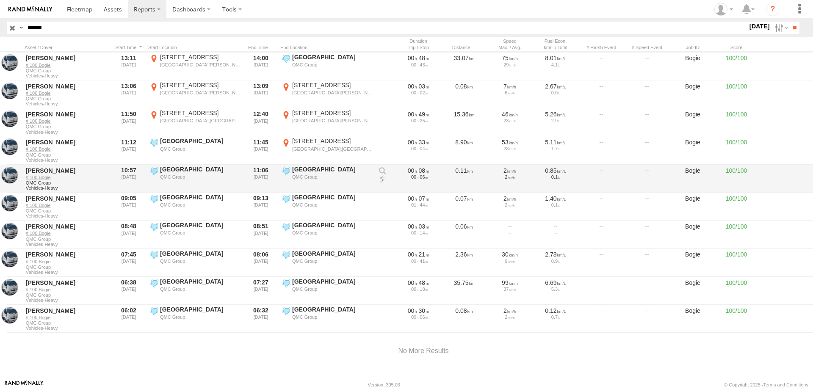
click at [197, 190] on div at bounding box center [477, 191] width 740 height 3
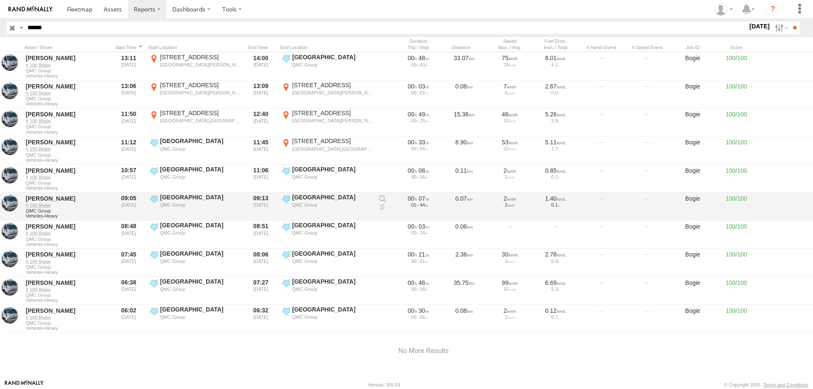
click at [191, 213] on label "Hyde Park QMC Group -33.87532 151.2108" at bounding box center [194, 207] width 93 height 26
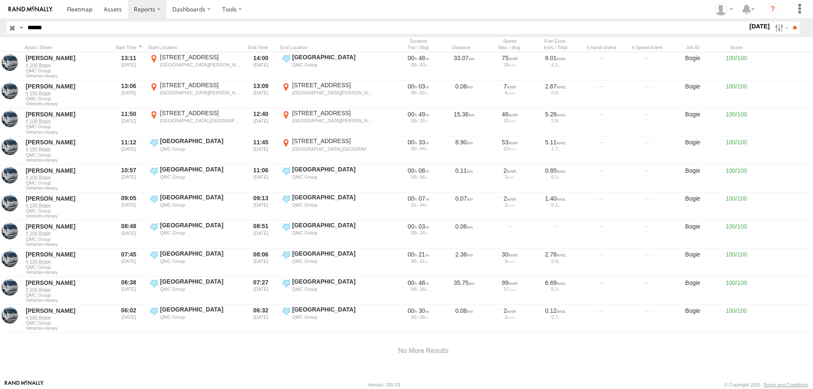
click at [0, 0] on label at bounding box center [0, 0] width 0 height 0
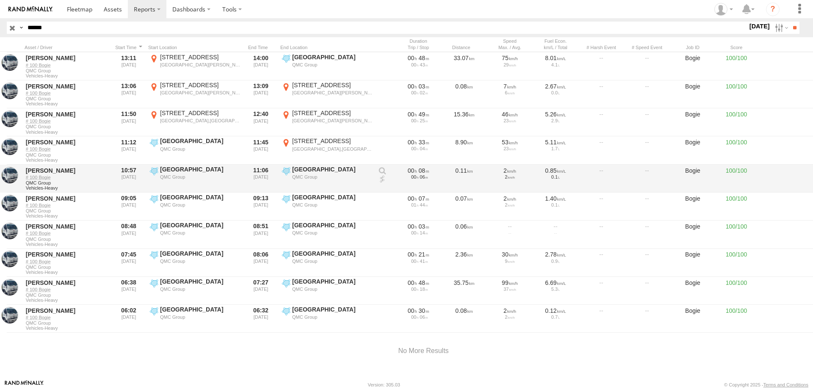
click at [300, 167] on div "[GEOGRAPHIC_DATA]" at bounding box center [332, 170] width 80 height 8
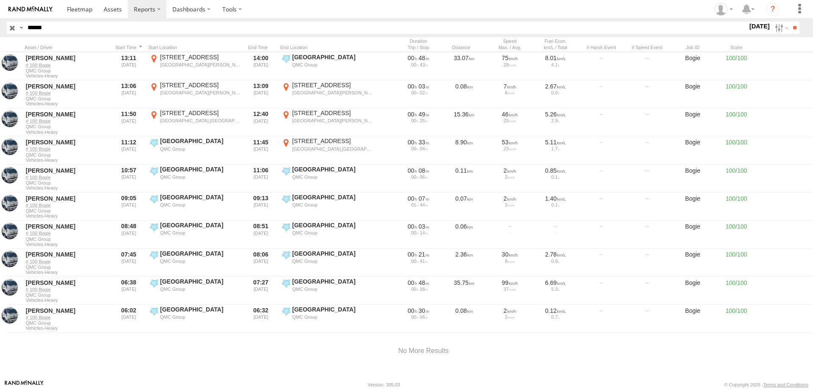
click at [0, 0] on label at bounding box center [0, 0] width 0 height 0
click at [772, 30] on label at bounding box center [781, 28] width 18 height 12
click at [0, 0] on label at bounding box center [0, 0] width 0 height 0
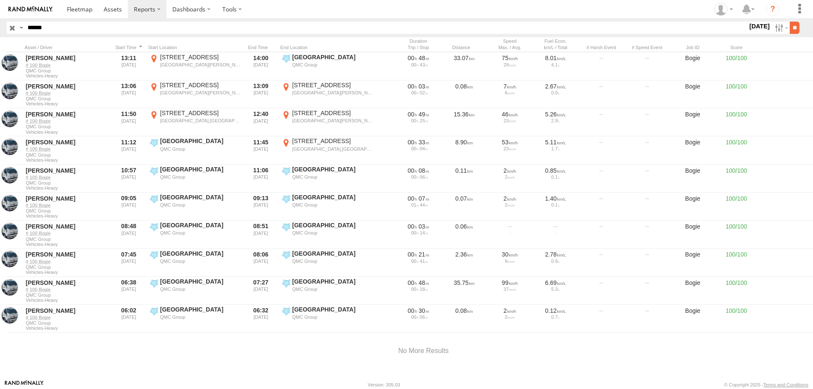
click at [790, 27] on input "**" at bounding box center [795, 28] width 10 height 12
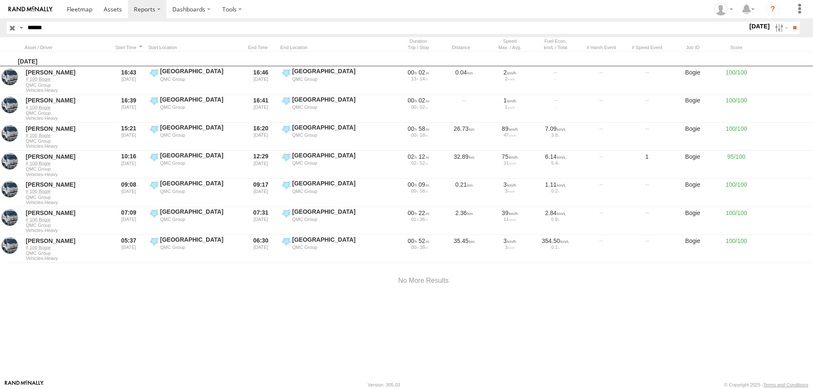
click at [38, 29] on input "******" at bounding box center [385, 28] width 723 height 12
type input "******"
click at [790, 22] on input "**" at bounding box center [795, 28] width 10 height 12
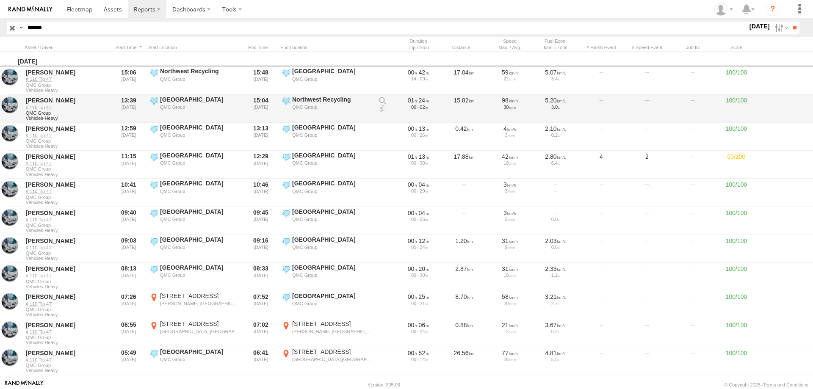
click at [185, 107] on div "QMC Group" at bounding box center [200, 107] width 80 height 6
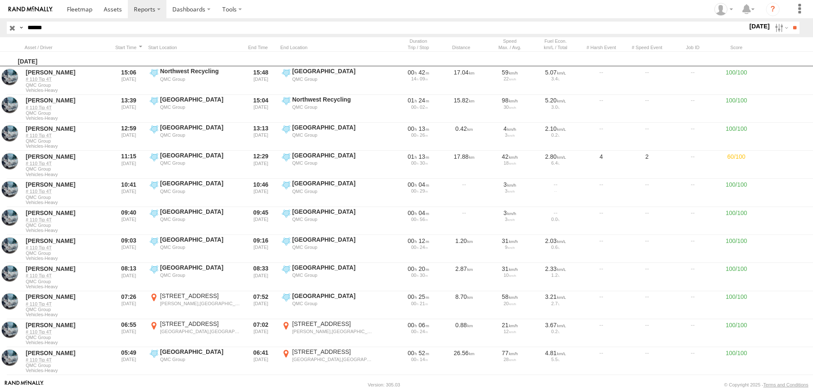
click at [0, 0] on label at bounding box center [0, 0] width 0 height 0
click at [779, 28] on label at bounding box center [781, 28] width 18 height 12
click at [0, 0] on label at bounding box center [0, 0] width 0 height 0
click at [791, 25] on input "**" at bounding box center [795, 28] width 10 height 12
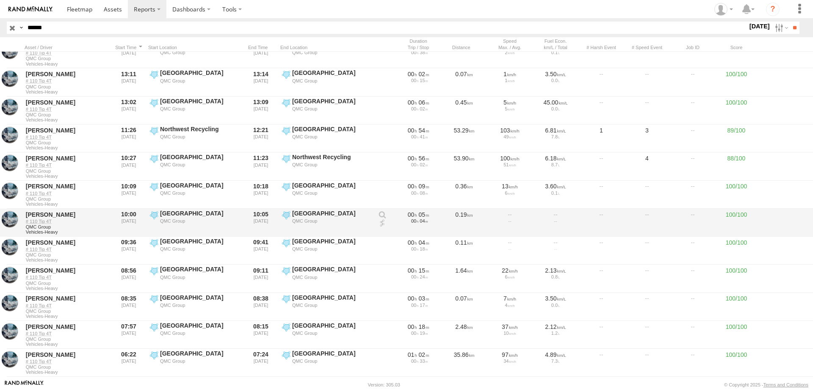
scroll to position [160, 0]
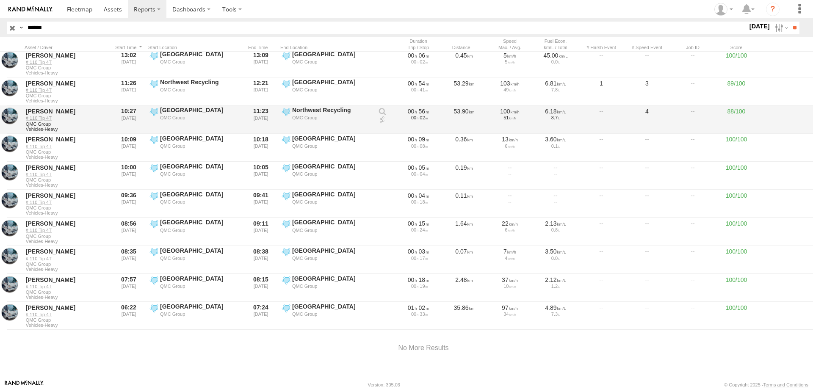
click at [170, 109] on div "[GEOGRAPHIC_DATA]" at bounding box center [200, 110] width 80 height 8
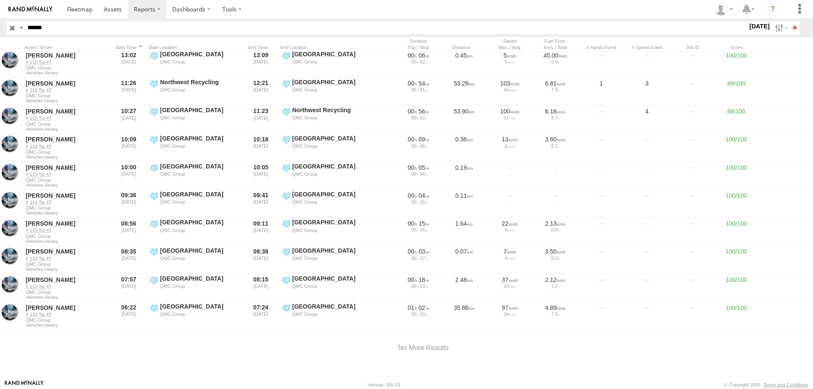
click at [0, 0] on label at bounding box center [0, 0] width 0 height 0
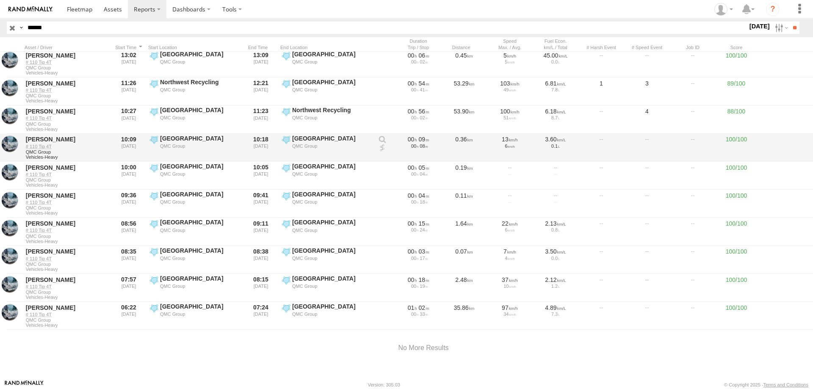
click at [178, 151] on label "Hyde Park QMC Group -33.87245 151.21138" at bounding box center [194, 148] width 93 height 26
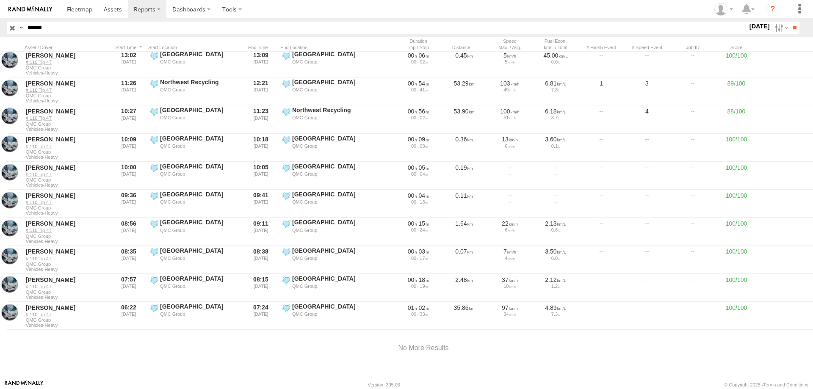
click at [0, 0] on label at bounding box center [0, 0] width 0 height 0
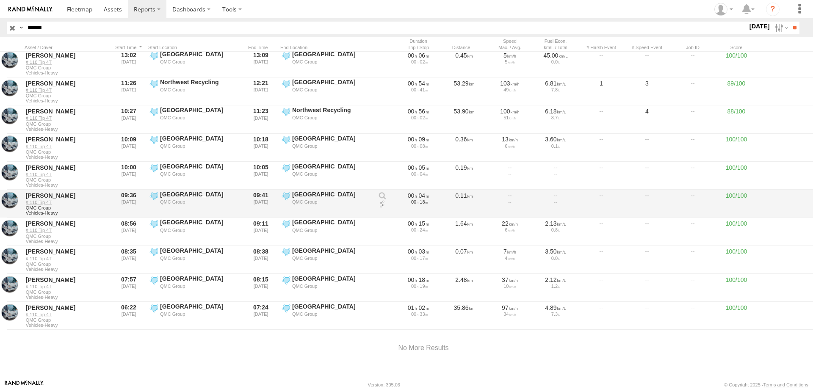
click at [170, 199] on div "QMC Group" at bounding box center [200, 202] width 80 height 6
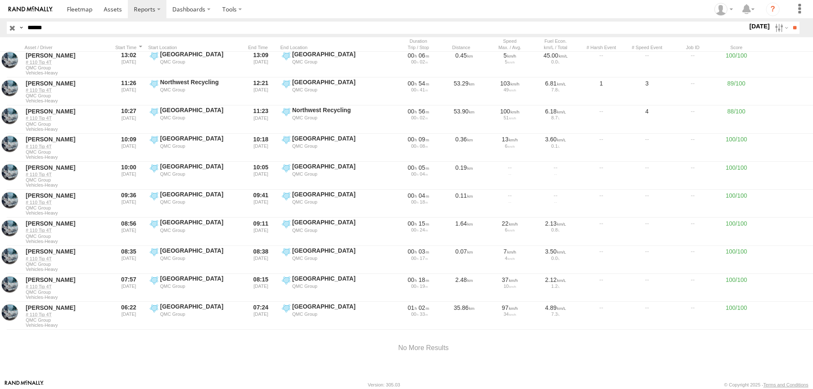
click at [0, 0] on label at bounding box center [0, 0] width 0 height 0
click at [775, 28] on label at bounding box center [781, 28] width 18 height 12
click at [0, 0] on label at bounding box center [0, 0] width 0 height 0
click at [799, 27] on input "**" at bounding box center [795, 28] width 10 height 12
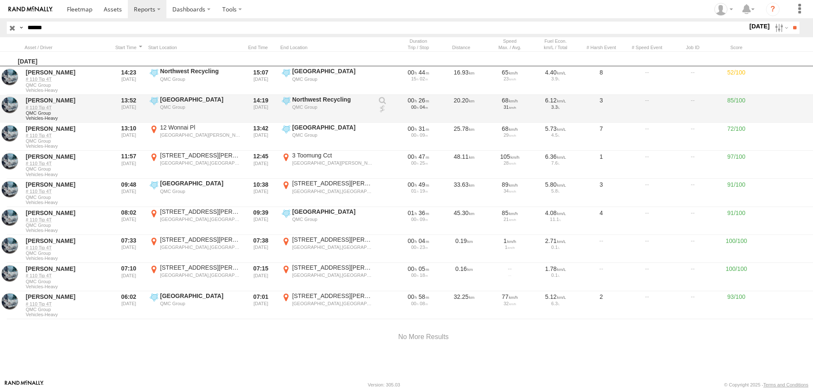
click at [185, 106] on div "QMC Group" at bounding box center [200, 107] width 80 height 6
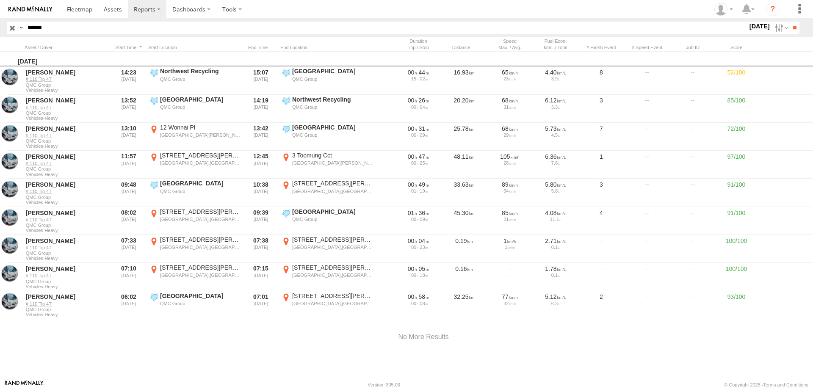
click at [0, 0] on label at bounding box center [0, 0] width 0 height 0
